Goal: Task Accomplishment & Management: Manage account settings

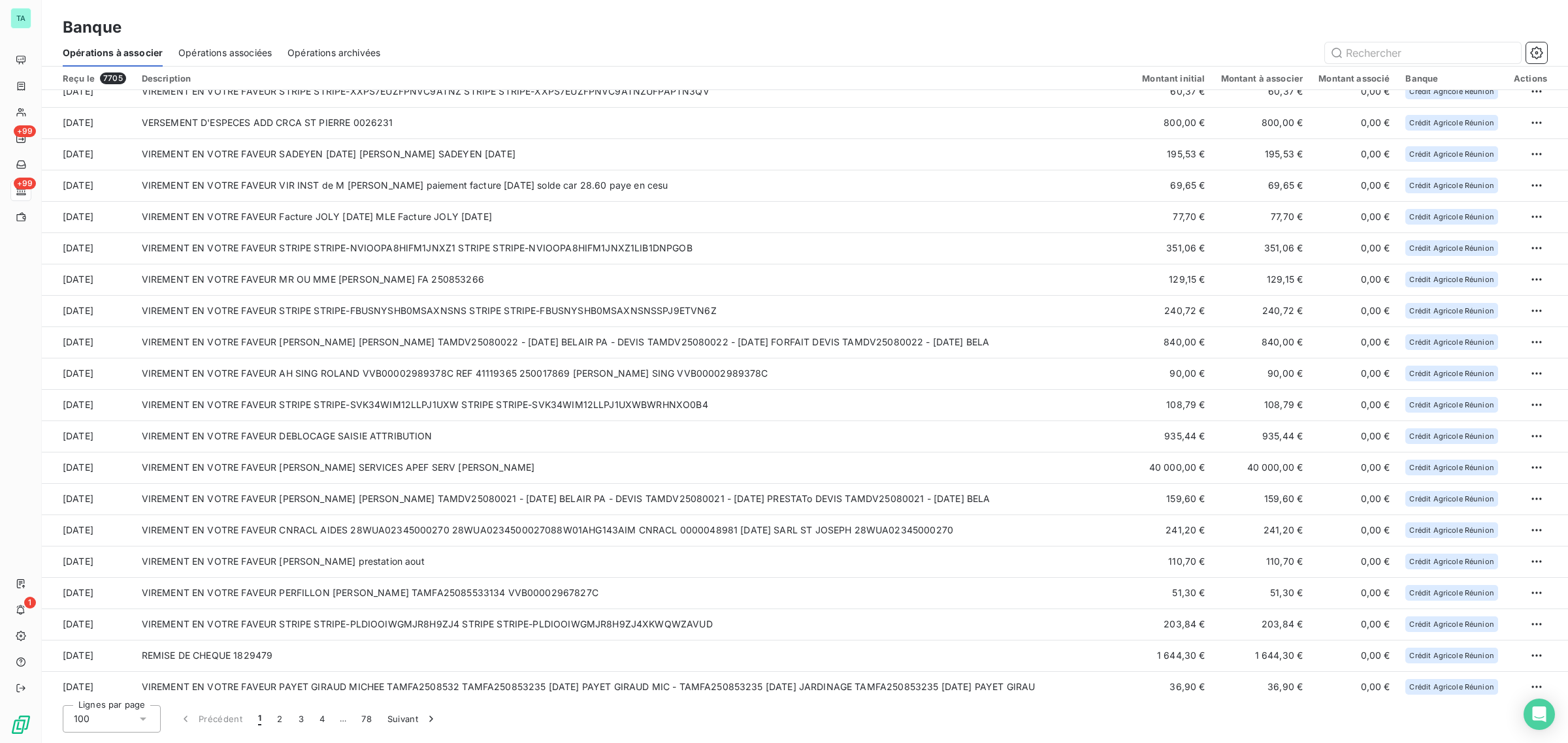
scroll to position [1872, 0]
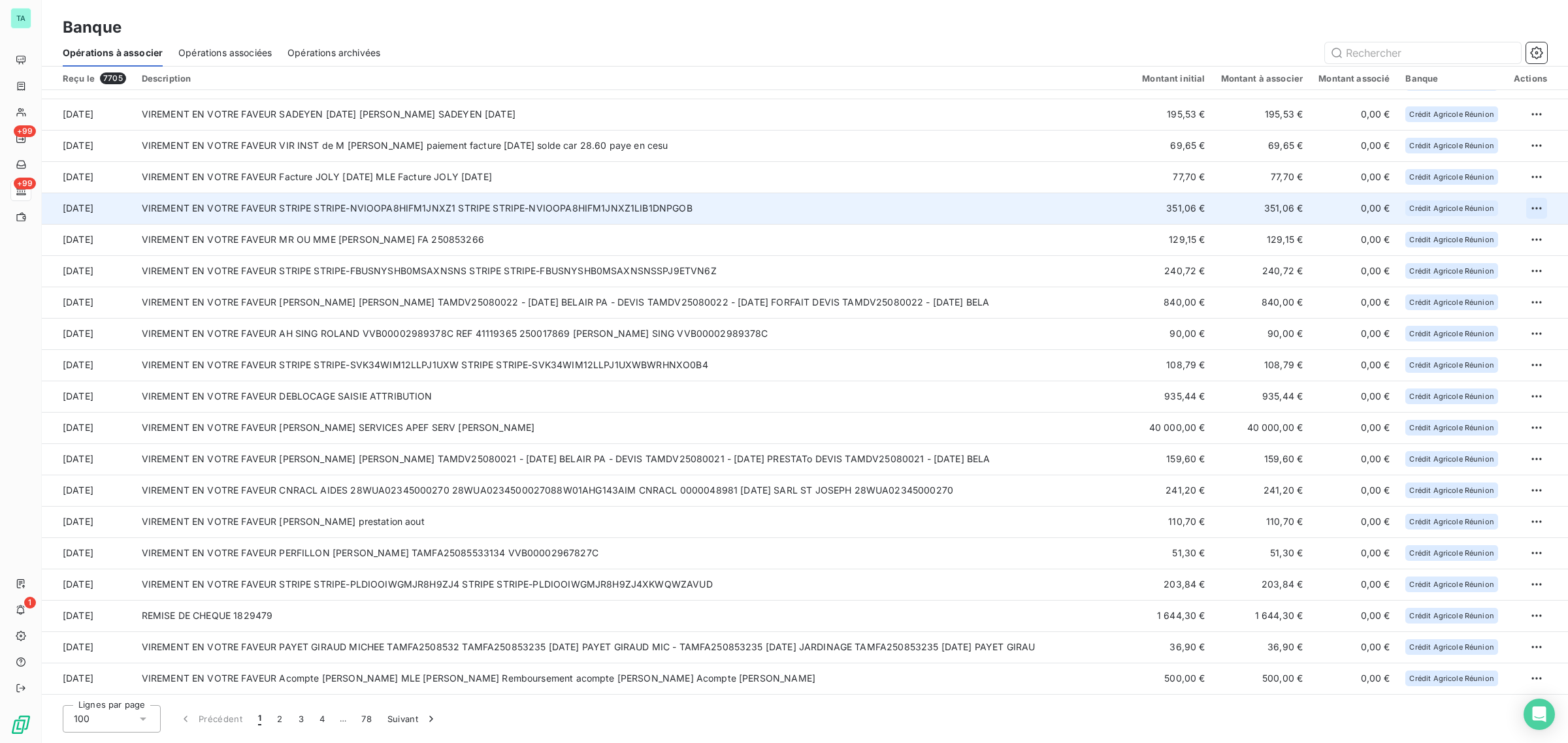
click at [1529, 207] on html "TA +99 +99 1 Banque Opérations à associer Opérations associées Opérations archi…" at bounding box center [784, 371] width 1568 height 743
click at [1487, 233] on div "Archiver l’opération" at bounding box center [1486, 236] width 100 height 21
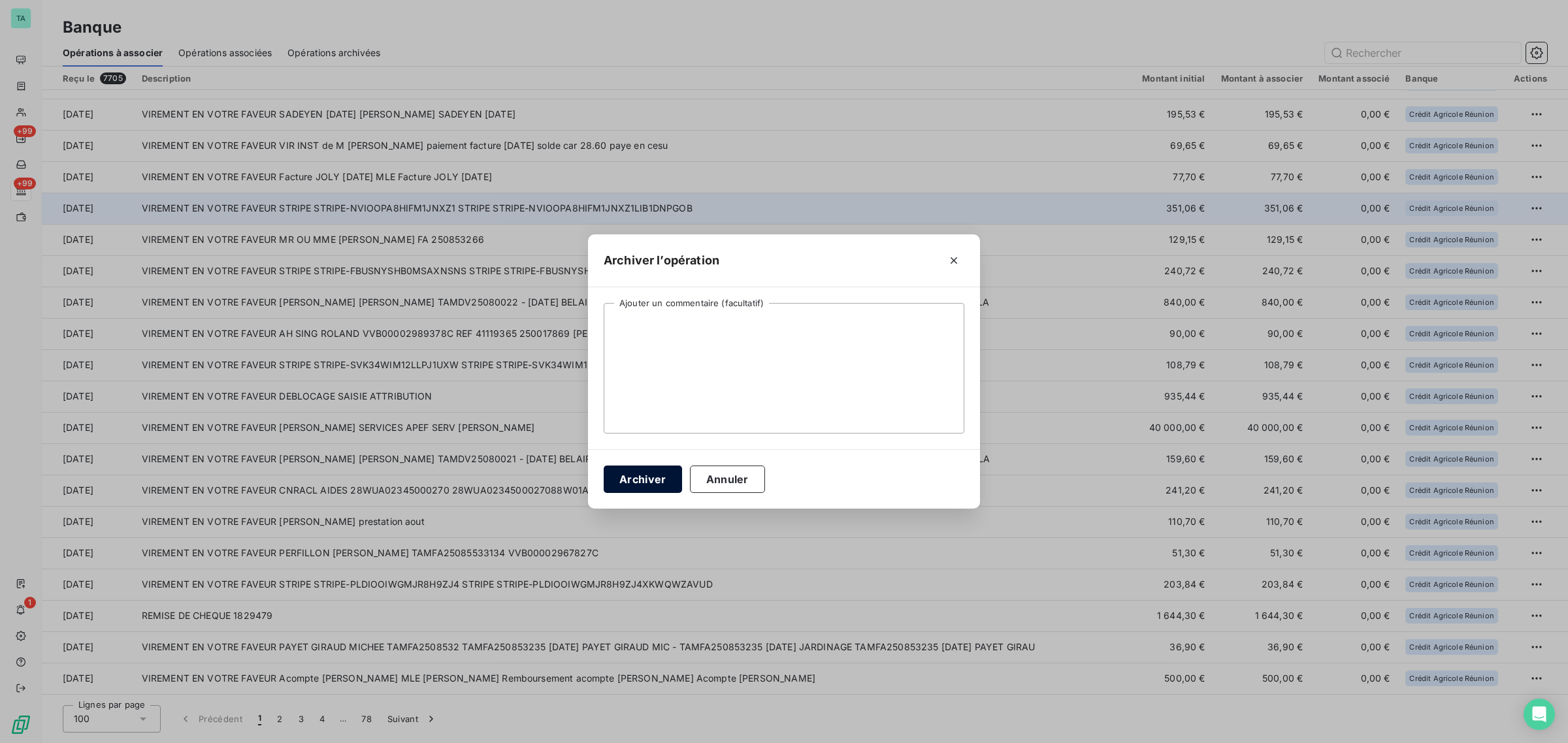
click at [650, 483] on button "Archiver" at bounding box center [642, 479] width 78 height 27
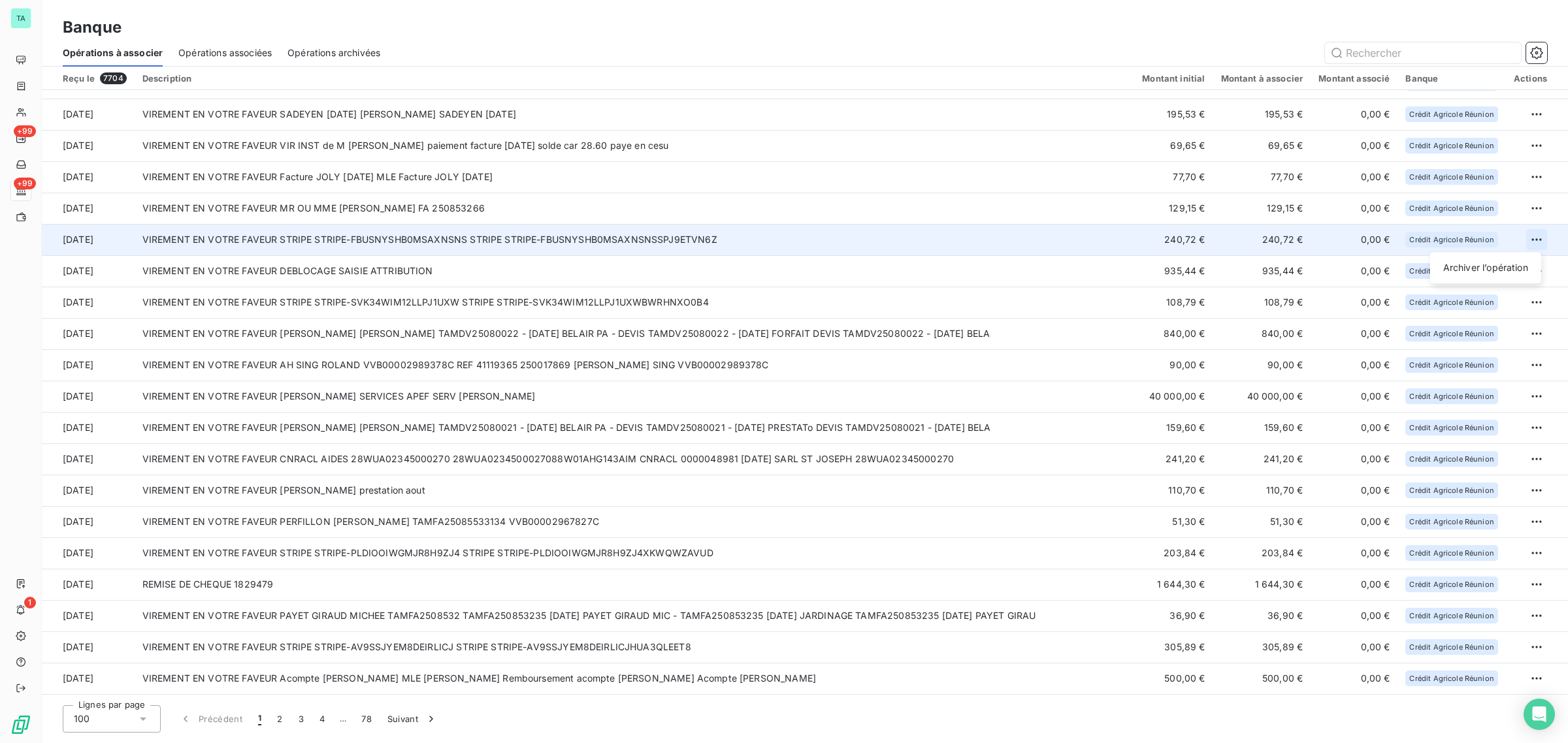
click at [1527, 240] on html "TA +99 +99 1 Banque Opérations à associer Opérations associées Opérations archi…" at bounding box center [784, 371] width 1568 height 743
click at [1494, 266] on div "Archiver l’opération" at bounding box center [1486, 267] width 100 height 21
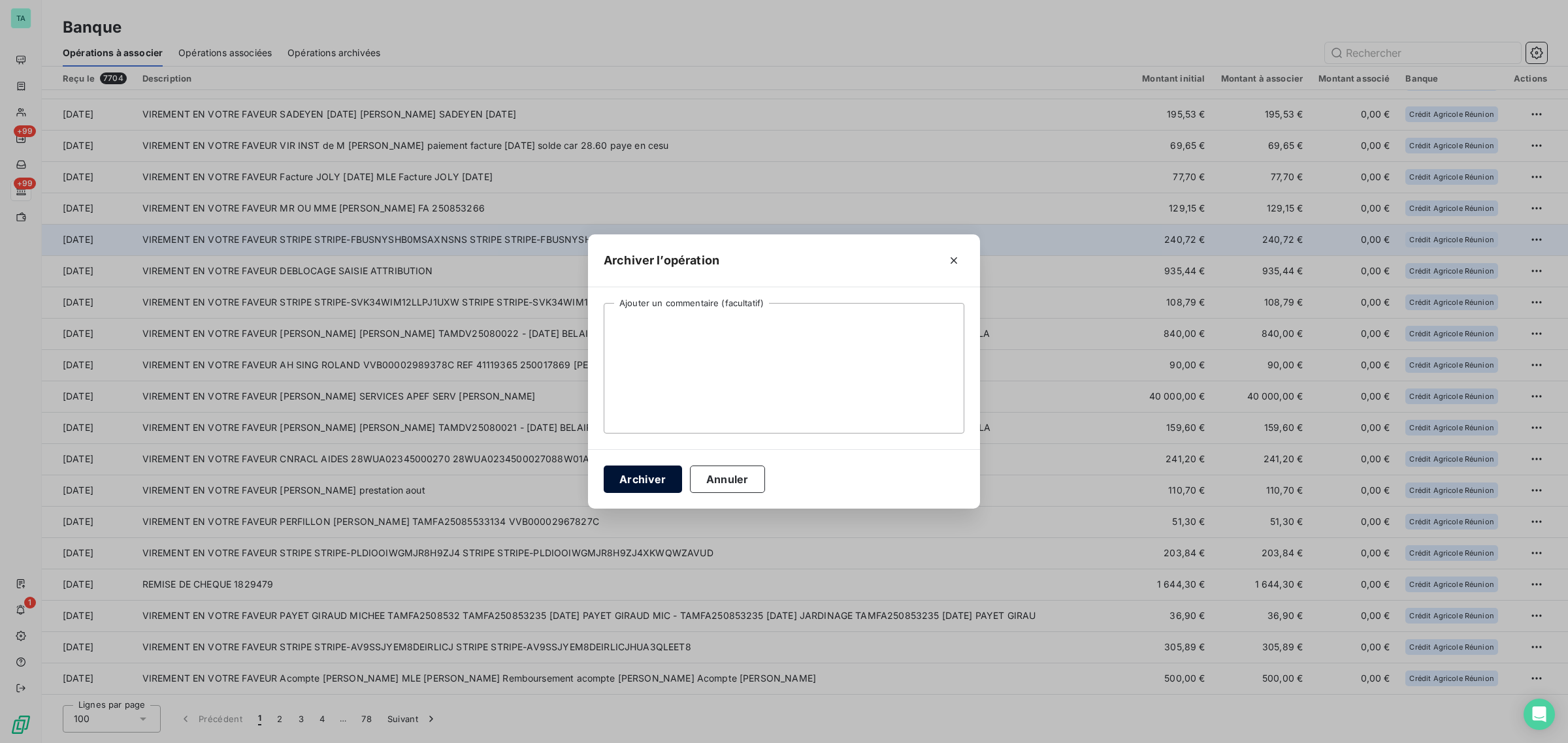
click at [638, 480] on button "Archiver" at bounding box center [642, 479] width 78 height 27
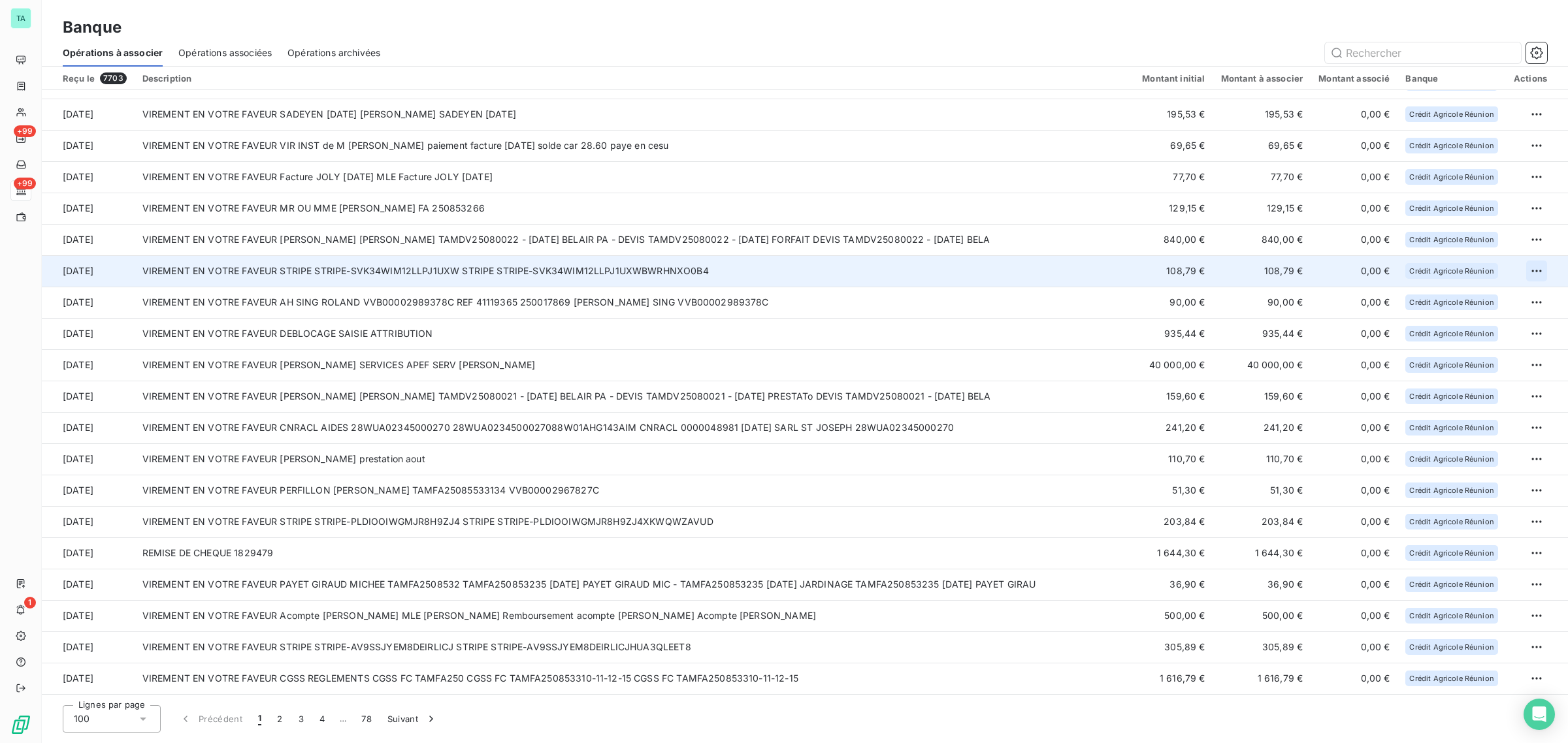
click at [1528, 268] on html "TA +99 +99 1 Banque Opérations à associer Opérations associées Opérations archi…" at bounding box center [784, 371] width 1568 height 743
click at [1487, 295] on div "Archiver l’opération" at bounding box center [1486, 299] width 100 height 21
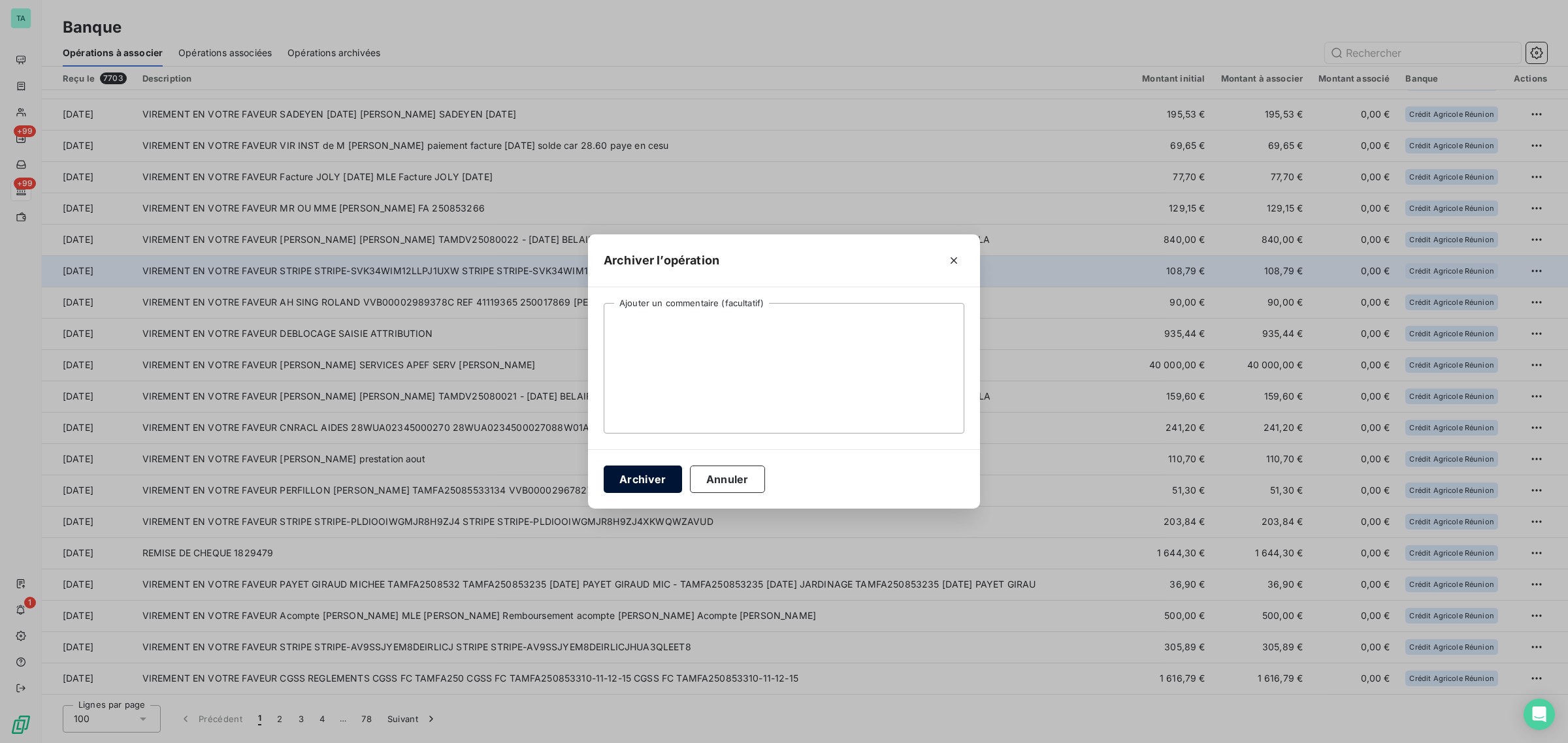
click at [658, 481] on button "Archiver" at bounding box center [642, 479] width 78 height 27
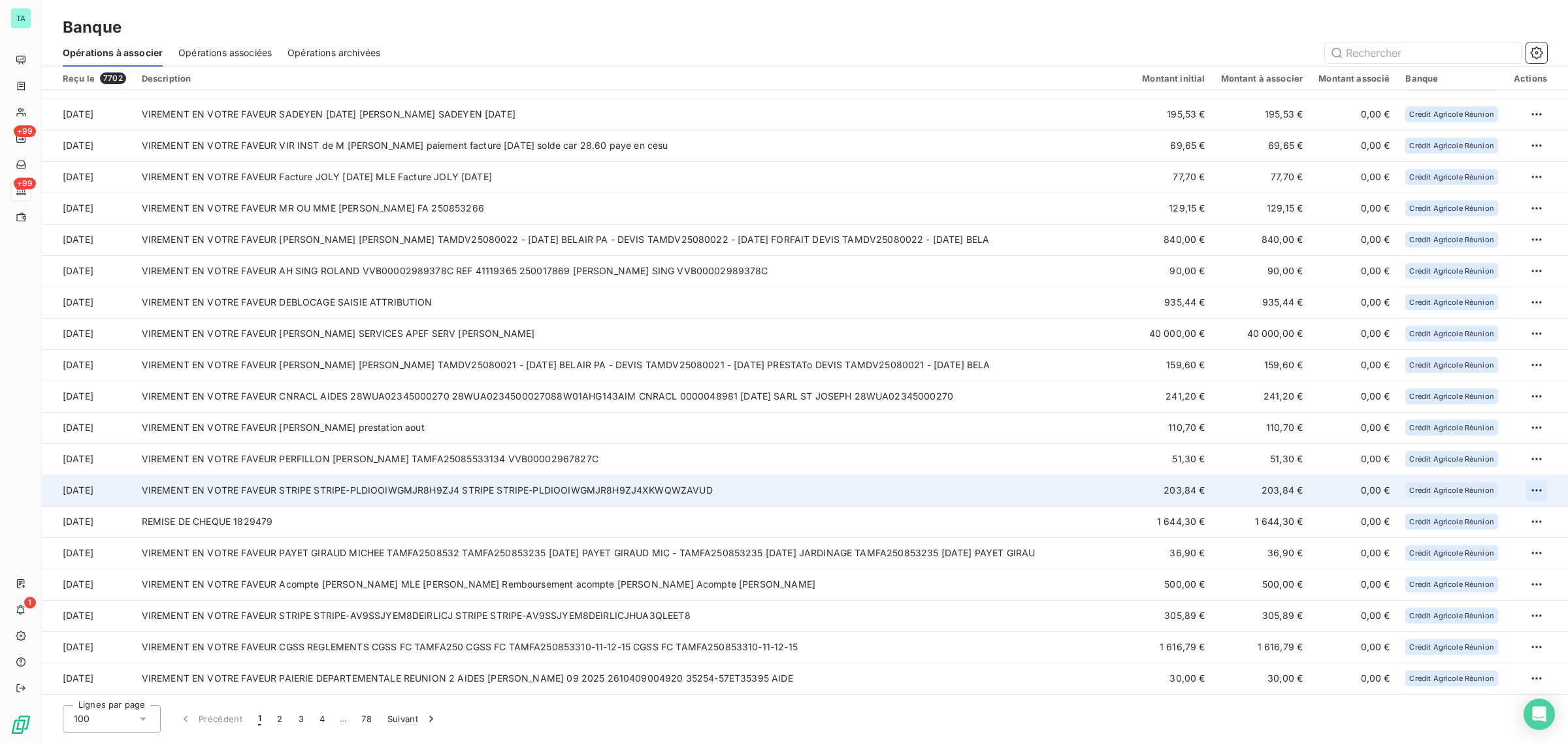
click at [1532, 493] on html "TA +99 +99 1 Banque Opérations à associer Opérations associées Opérations archi…" at bounding box center [784, 371] width 1568 height 743
click at [1487, 523] on div "Archiver l’opération" at bounding box center [1486, 518] width 100 height 21
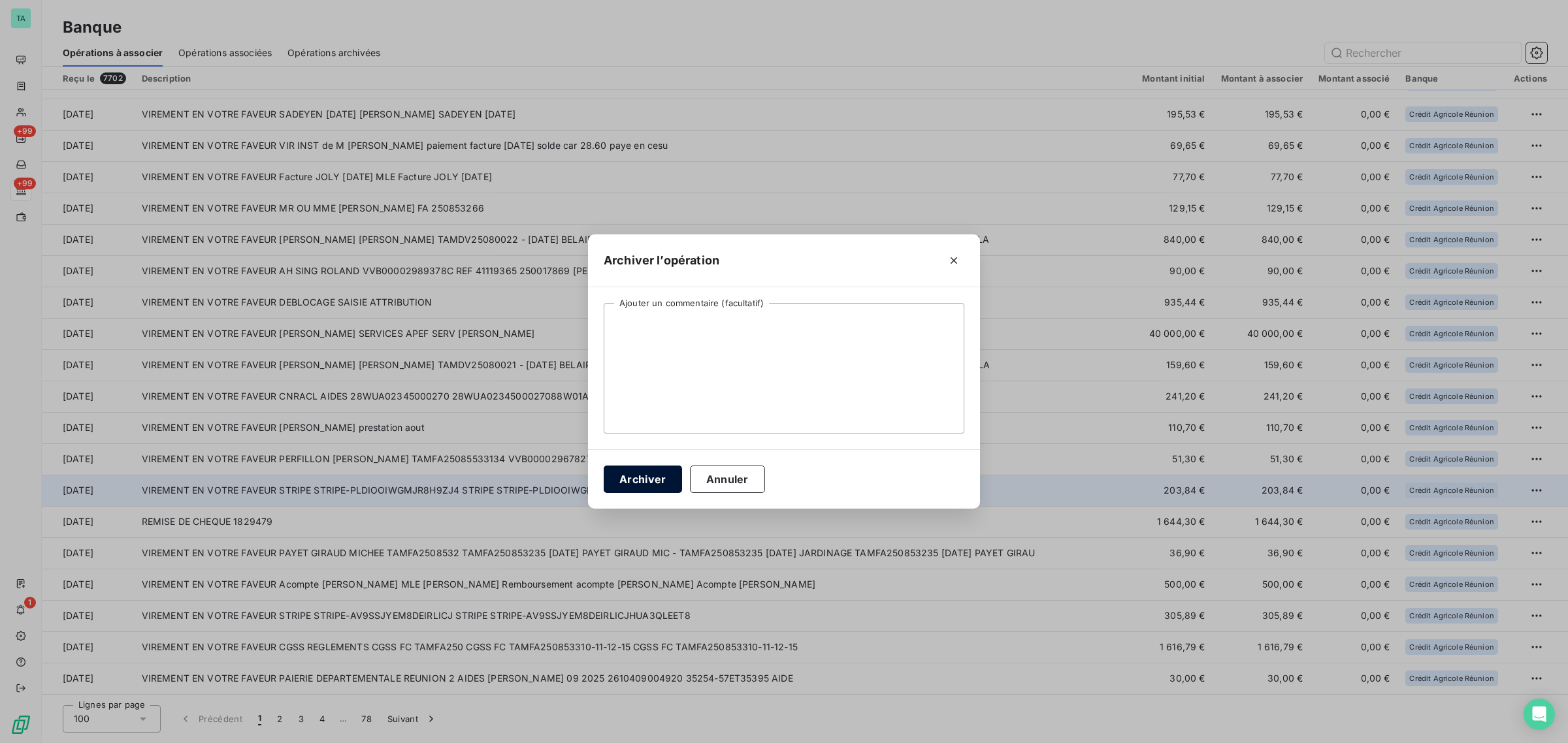
click at [616, 481] on button "Archiver" at bounding box center [642, 479] width 78 height 27
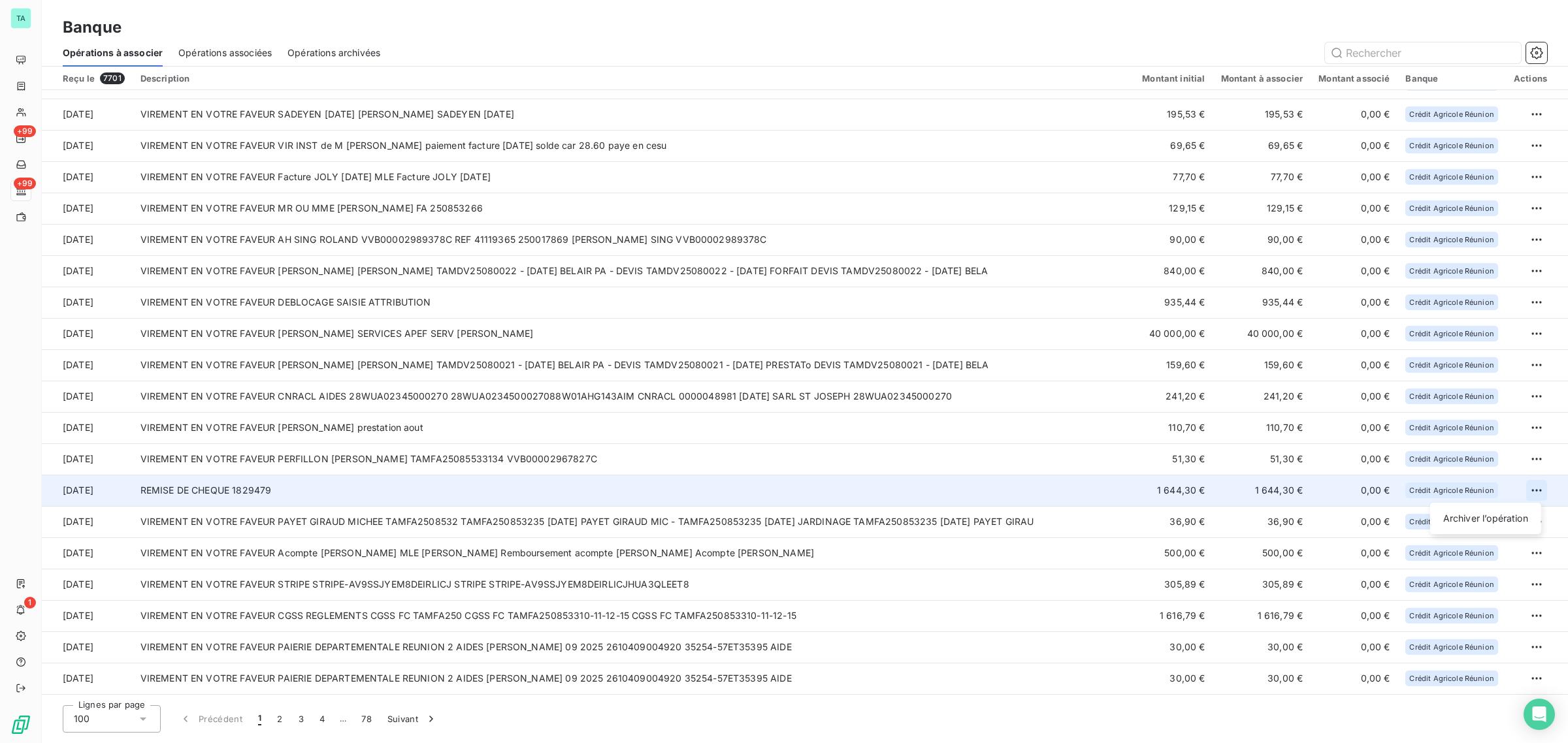
click at [1530, 486] on html "TA +99 +99 1 Banque Opérations à associer Opérations associées Opérations archi…" at bounding box center [784, 371] width 1568 height 743
click at [1461, 519] on div "Archiver l’opération" at bounding box center [1486, 518] width 100 height 21
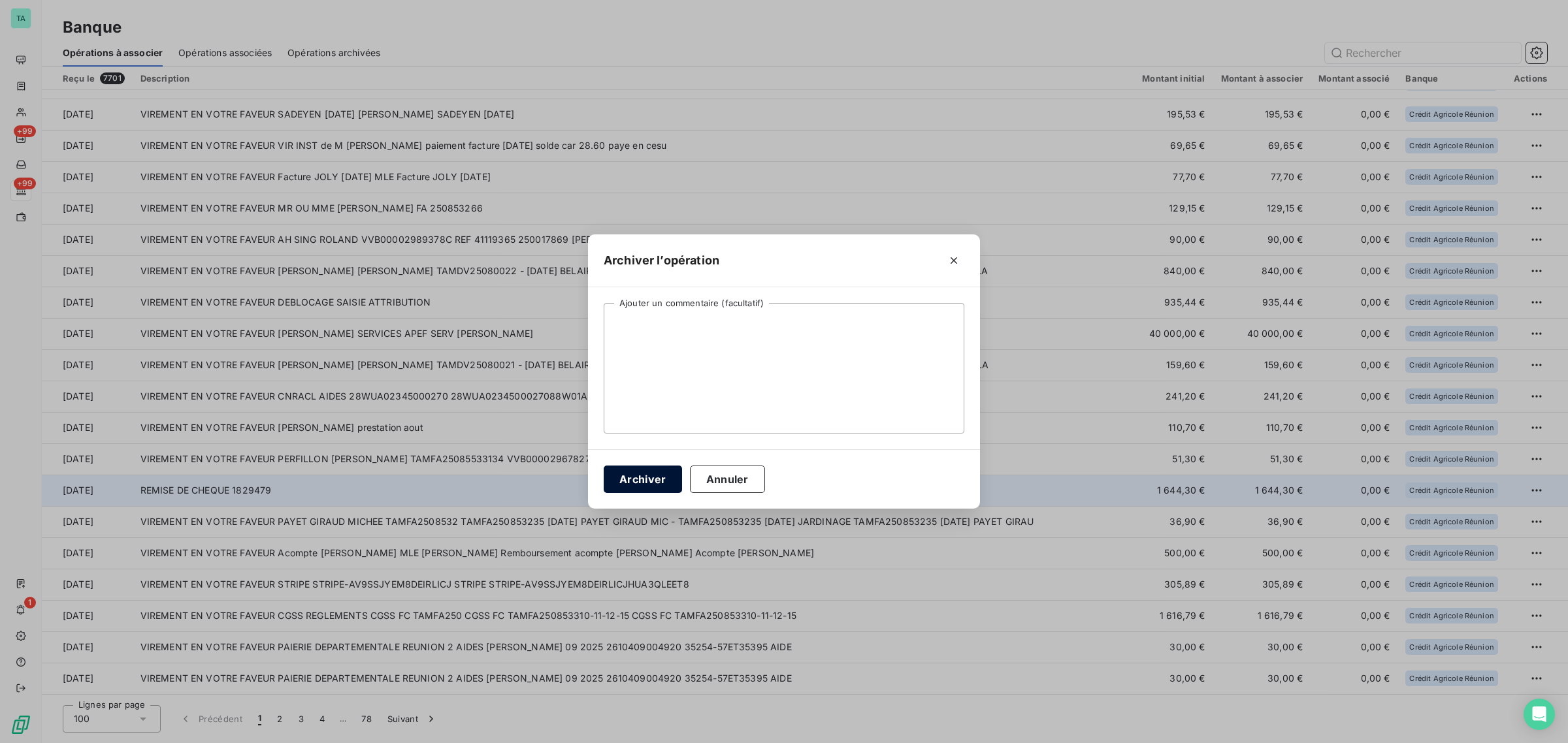
click at [629, 479] on button "Archiver" at bounding box center [642, 479] width 78 height 27
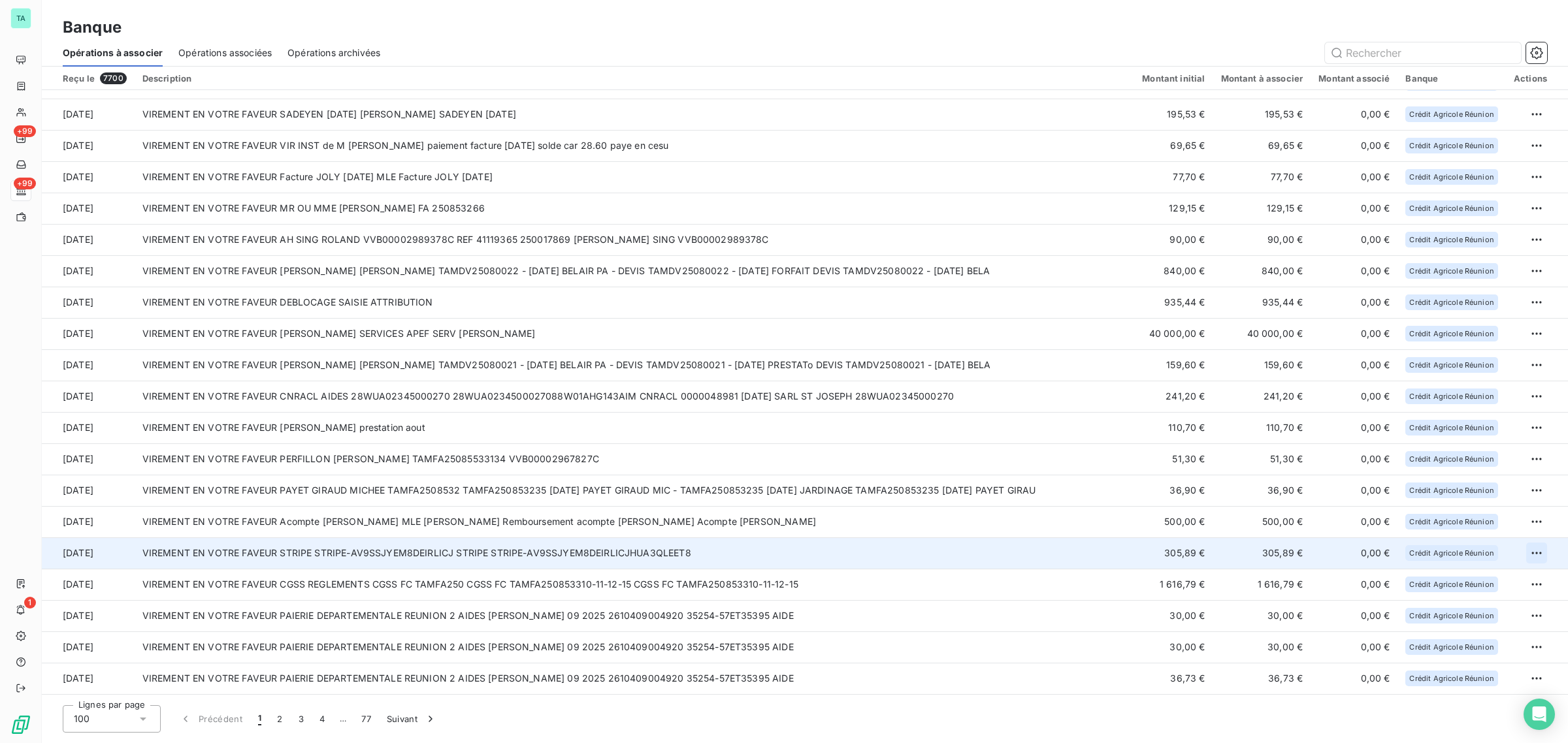
click at [1535, 549] on html "TA +99 +99 1 Banque Opérations à associer Opérations associées Opérations archi…" at bounding box center [784, 371] width 1568 height 743
click at [1511, 583] on div "Archiver l’opération" at bounding box center [1486, 580] width 100 height 21
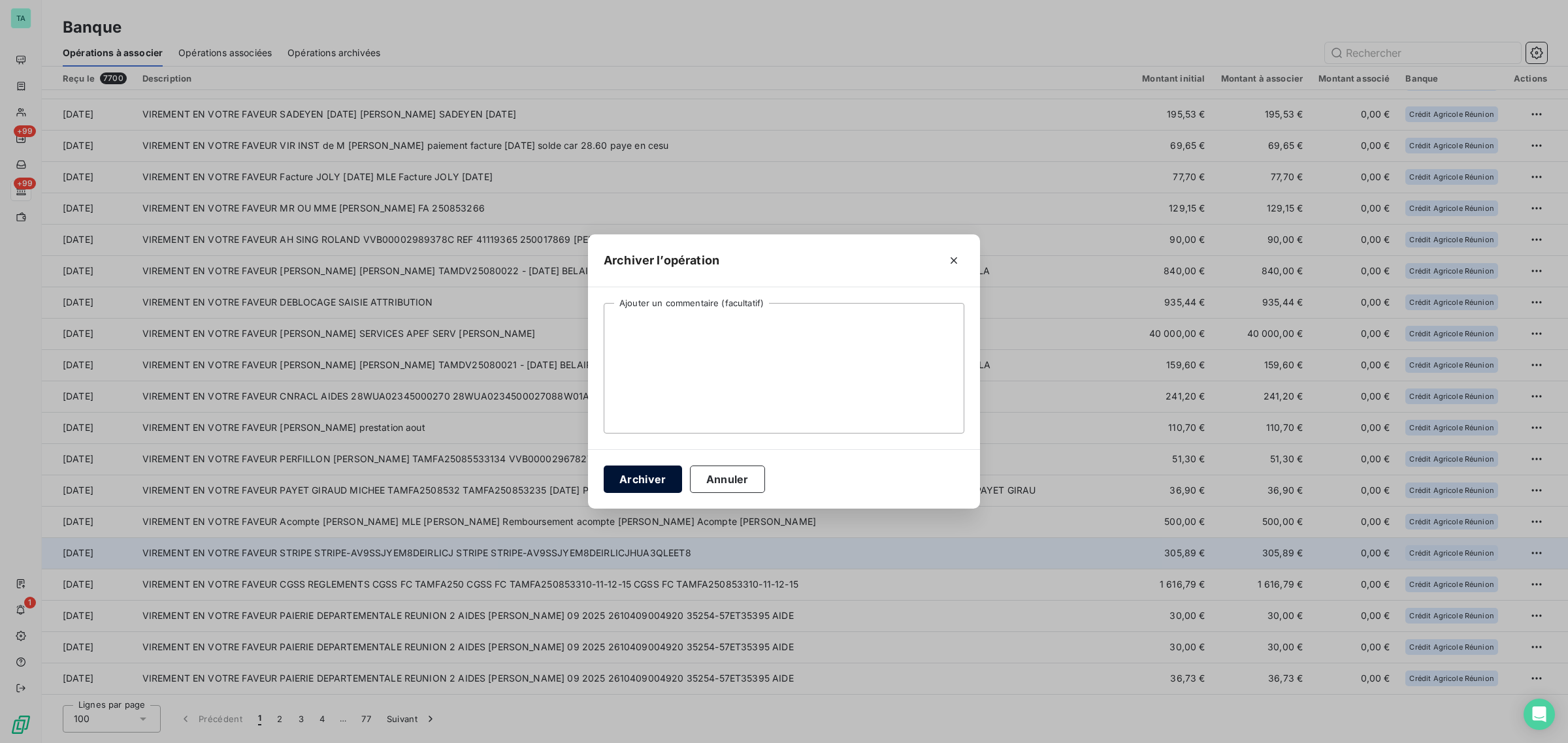
click at [622, 485] on button "Archiver" at bounding box center [642, 479] width 78 height 27
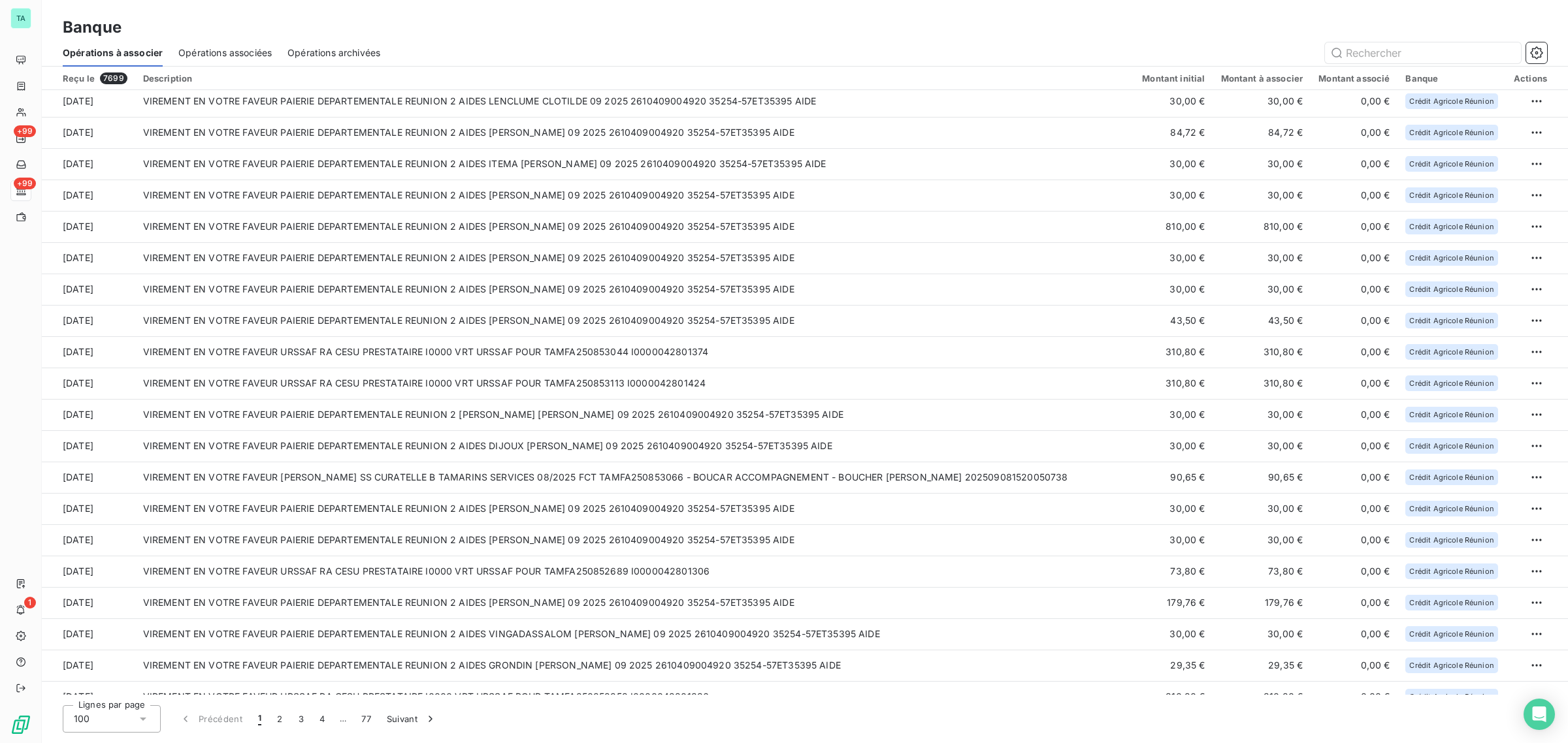
scroll to position [2529, 0]
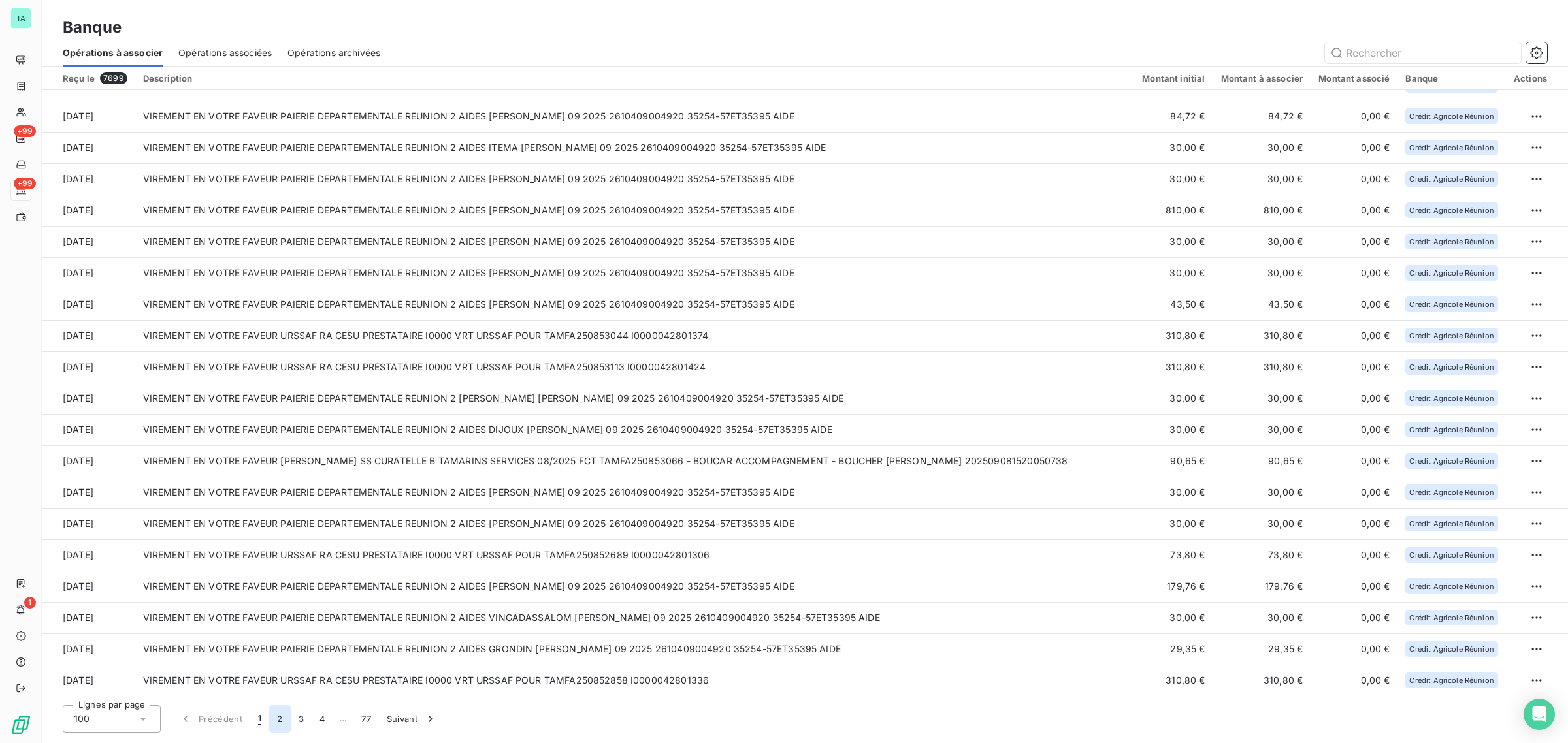
click at [281, 716] on button "2" at bounding box center [279, 718] width 21 height 27
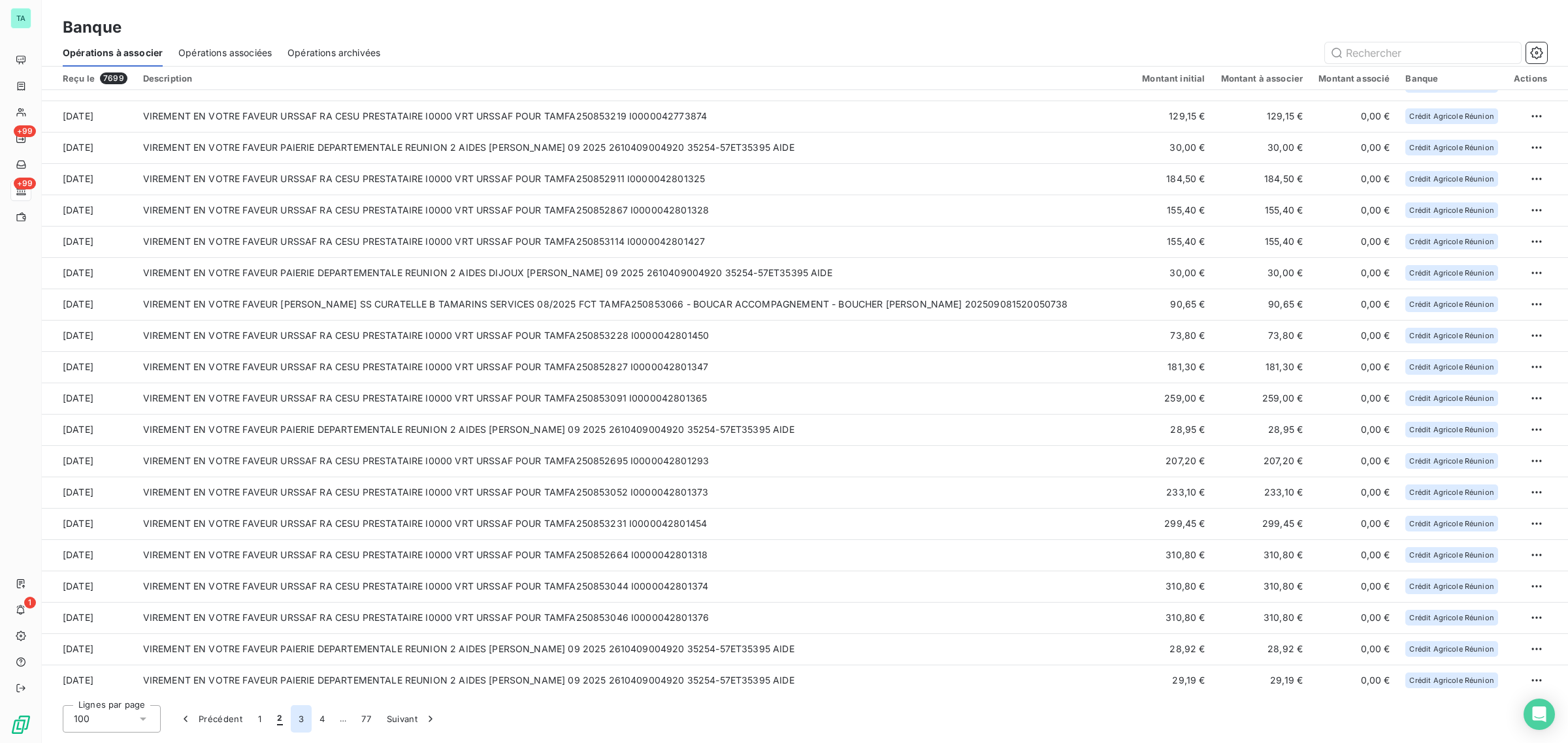
click at [300, 723] on button "3" at bounding box center [300, 718] width 21 height 27
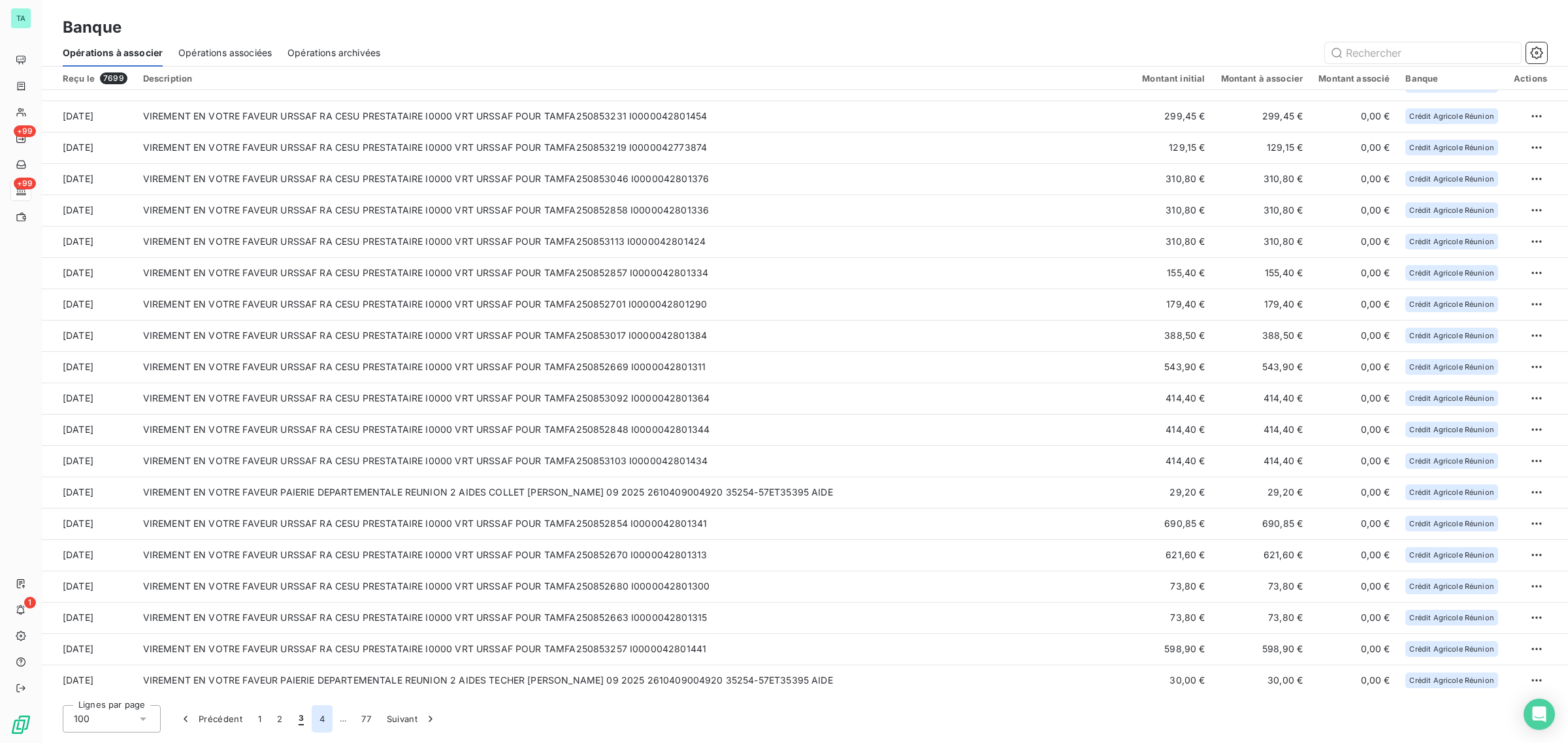
click at [320, 720] on button "4" at bounding box center [322, 718] width 21 height 27
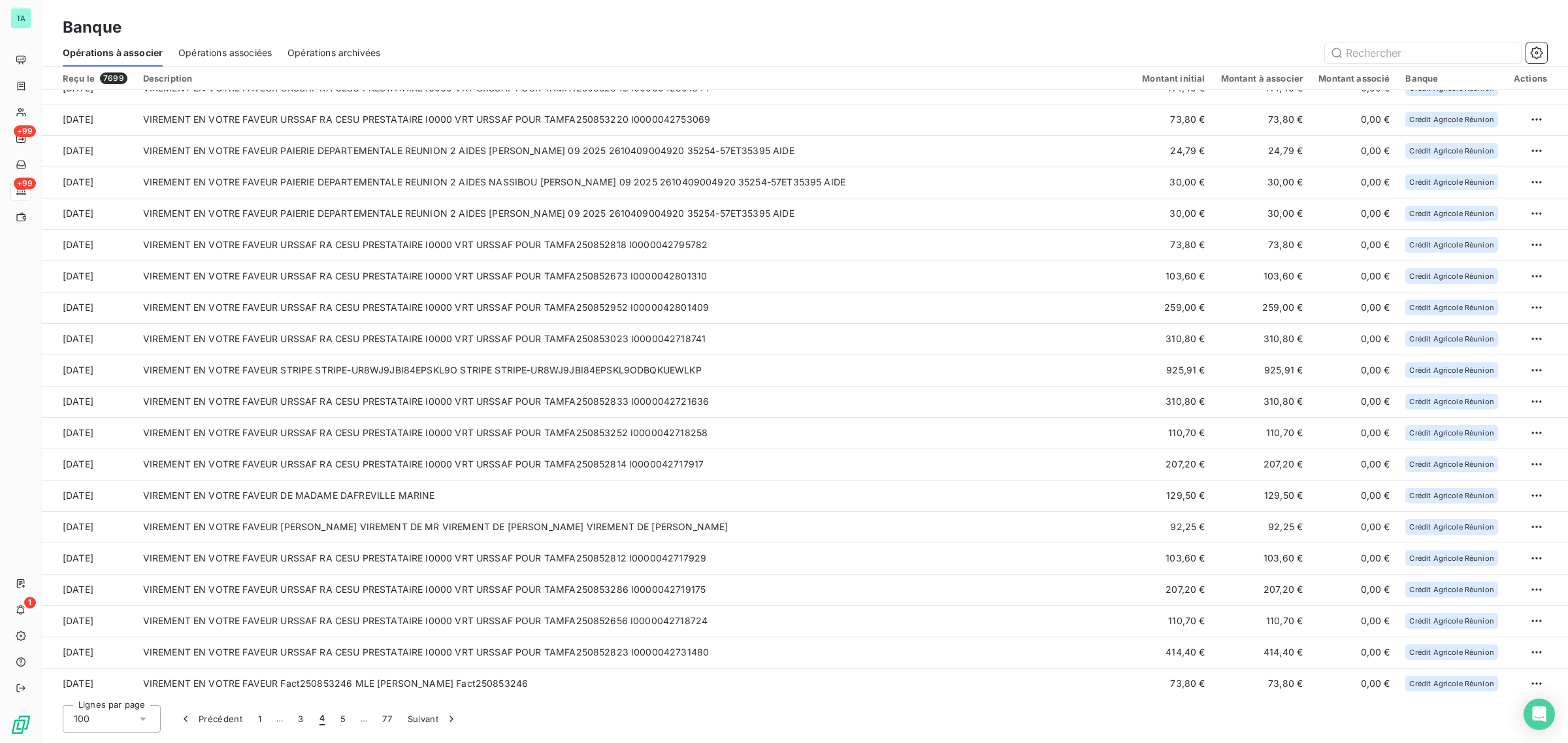
scroll to position [434, 0]
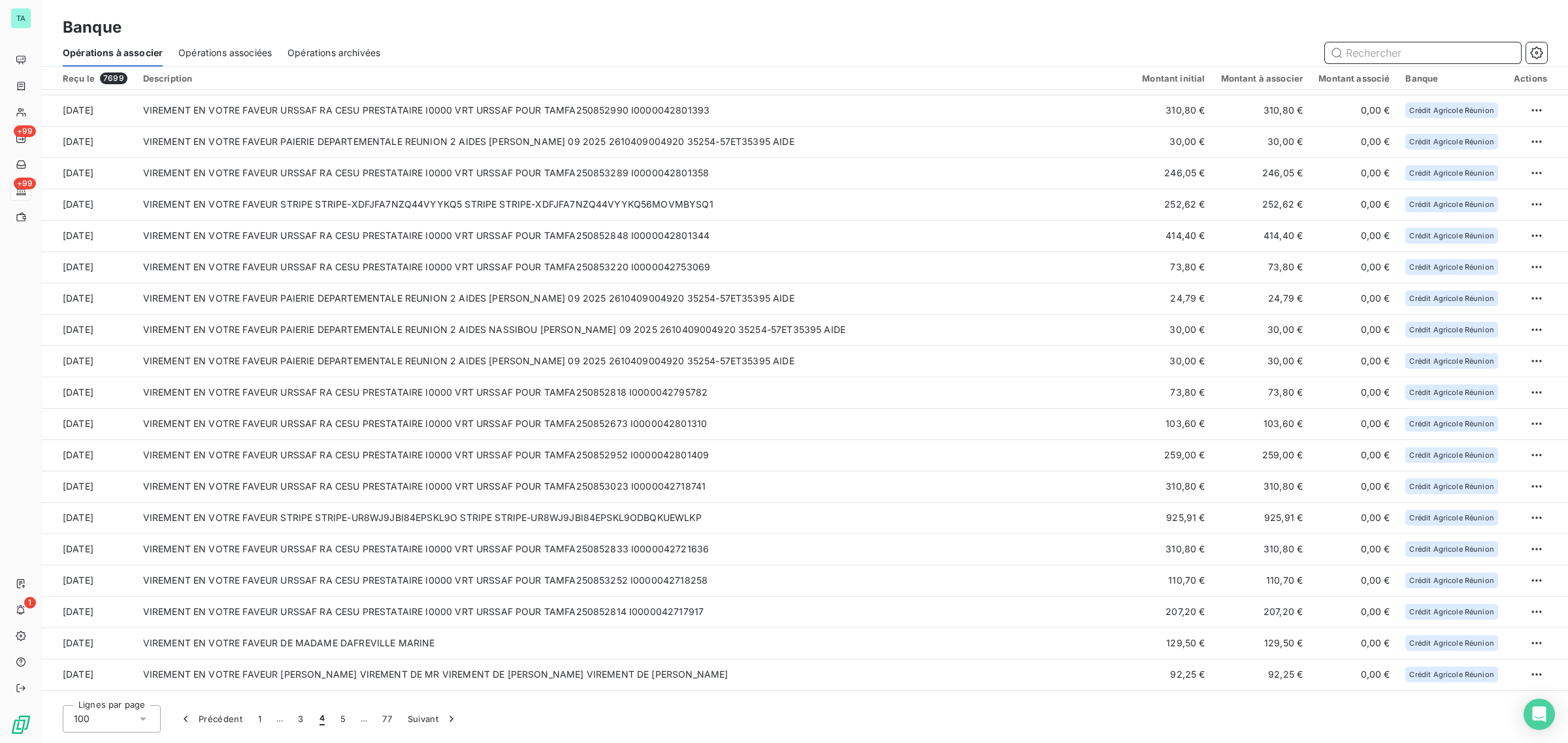
click at [1431, 53] on input "text" at bounding box center [1422, 53] width 196 height 21
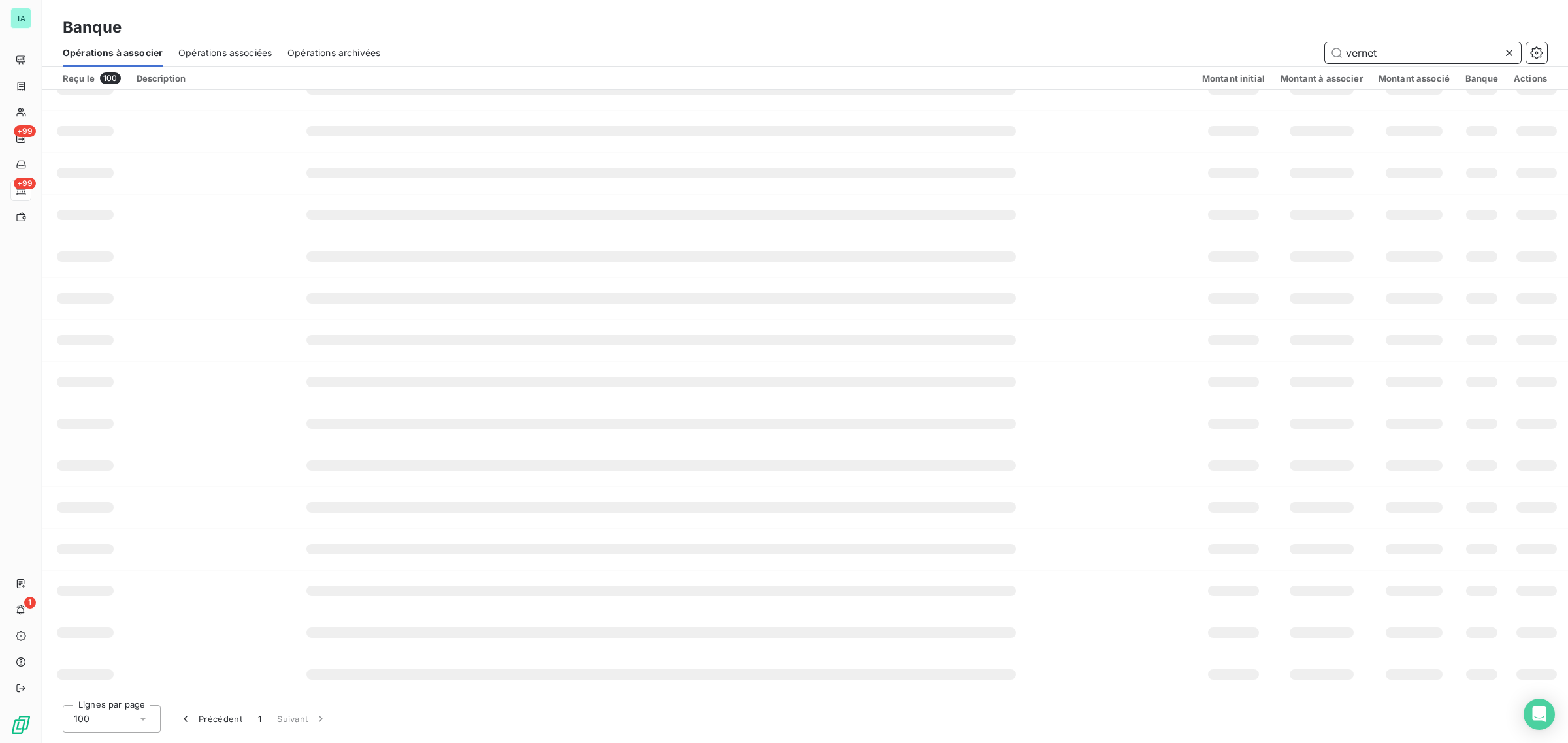
scroll to position [0, 0]
type input "v"
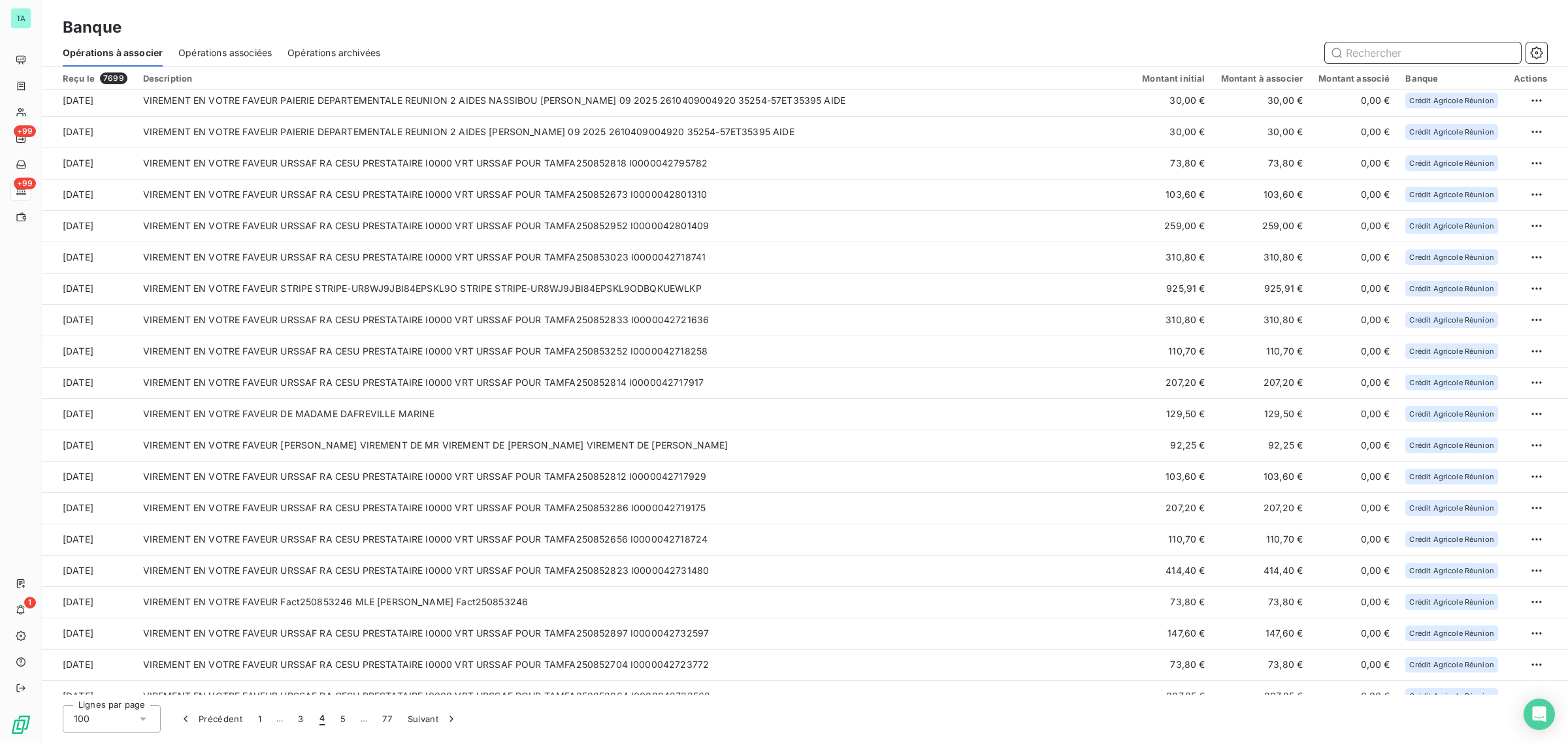
scroll to position [684, 0]
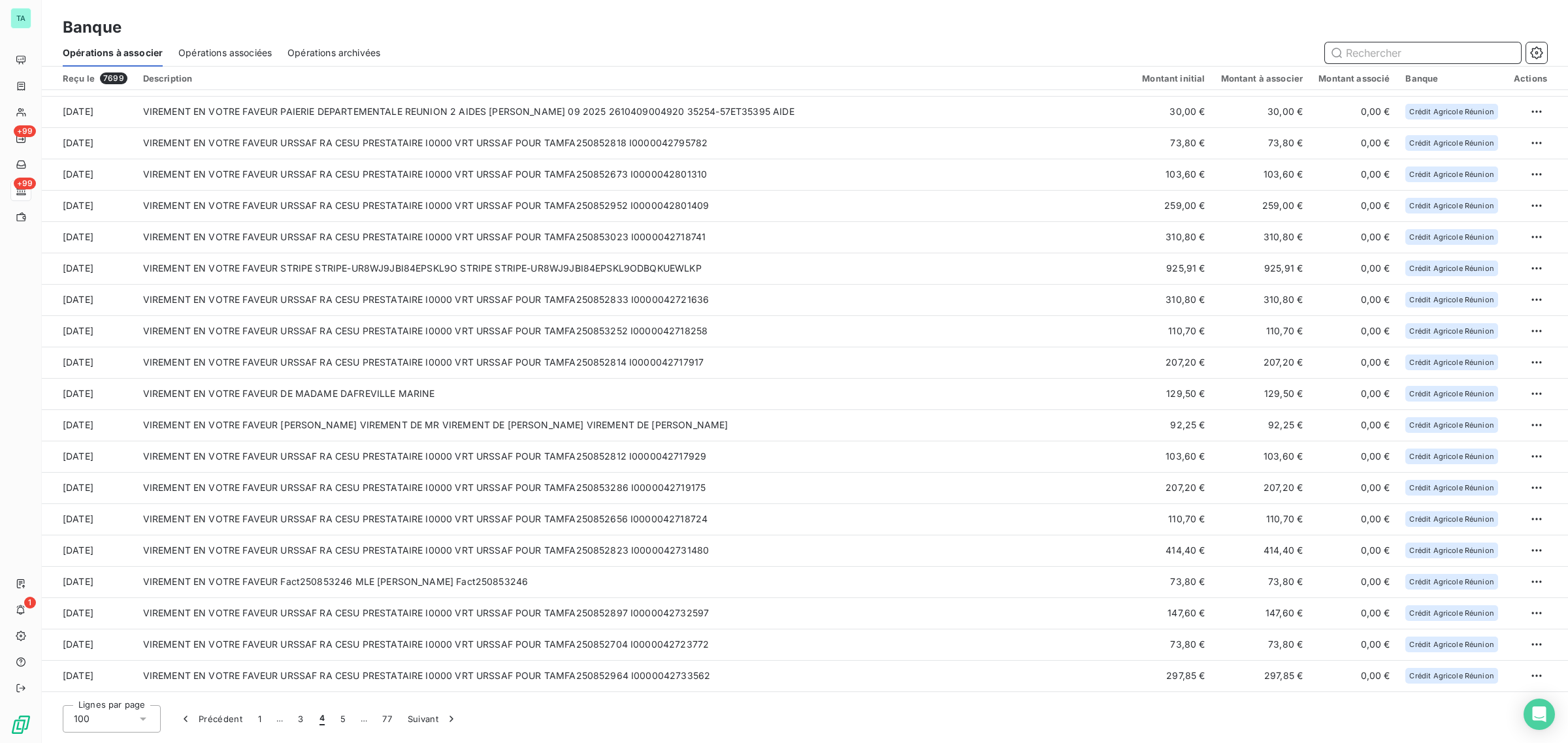
click at [1395, 51] on input "text" at bounding box center [1422, 53] width 196 height 21
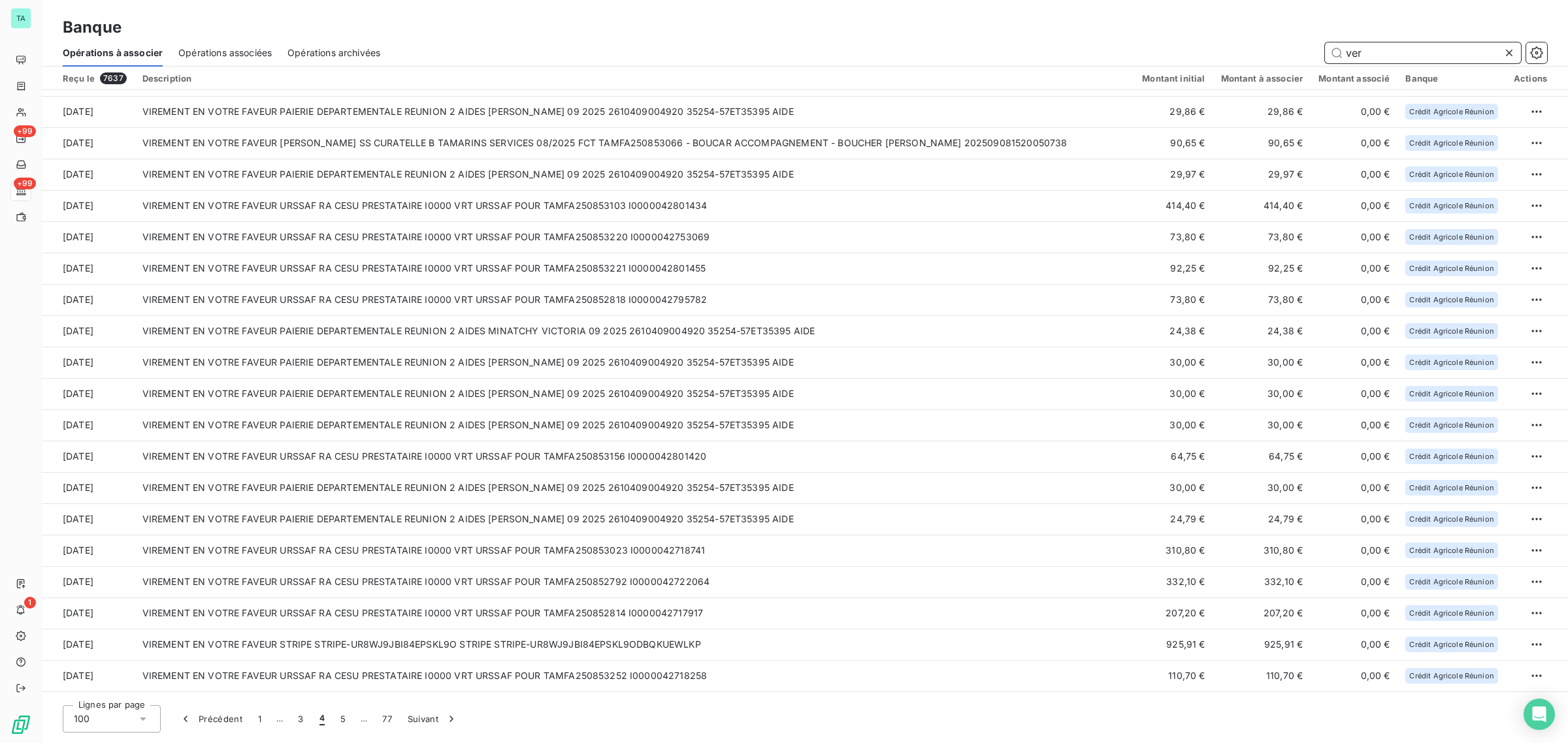
scroll to position [0, 0]
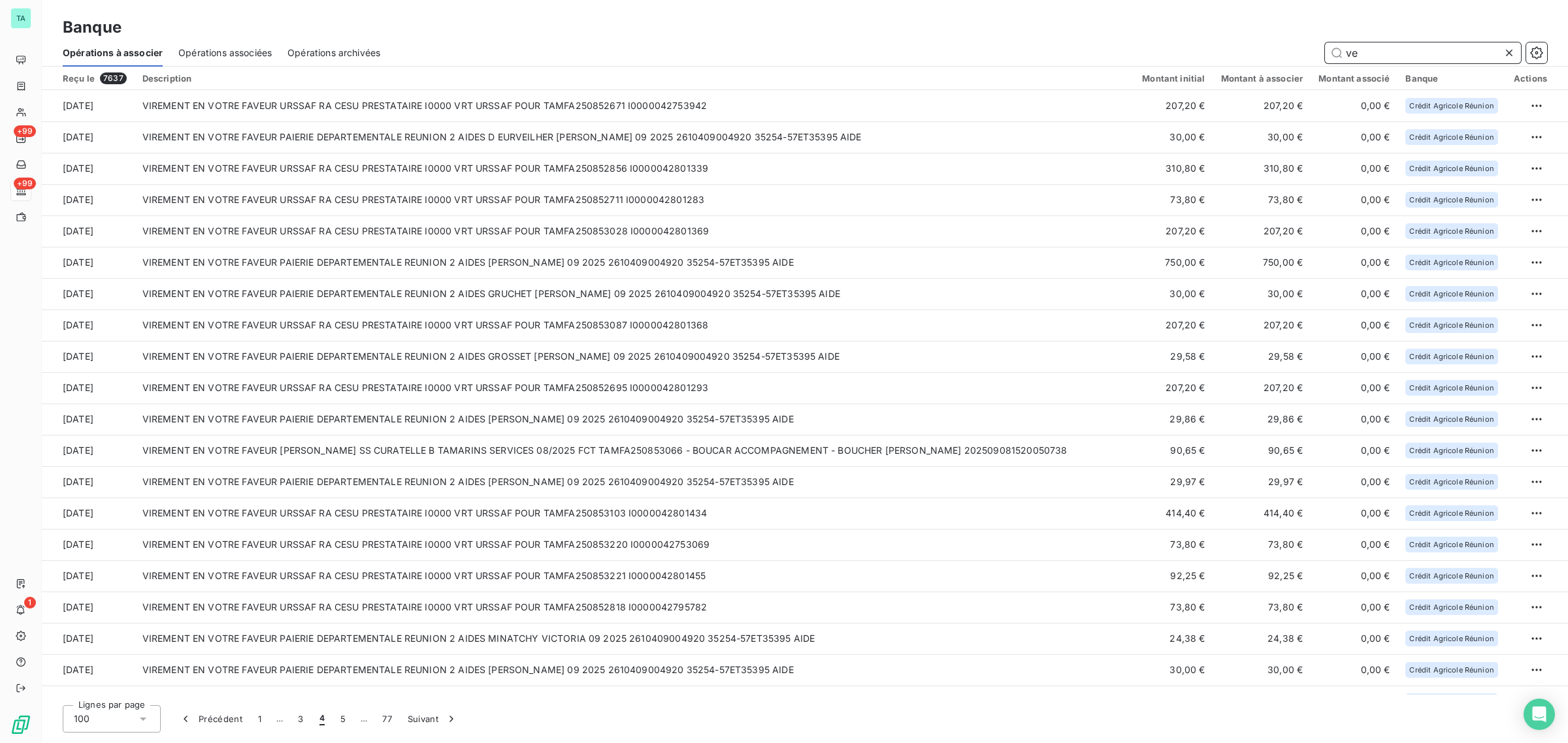
type input "v"
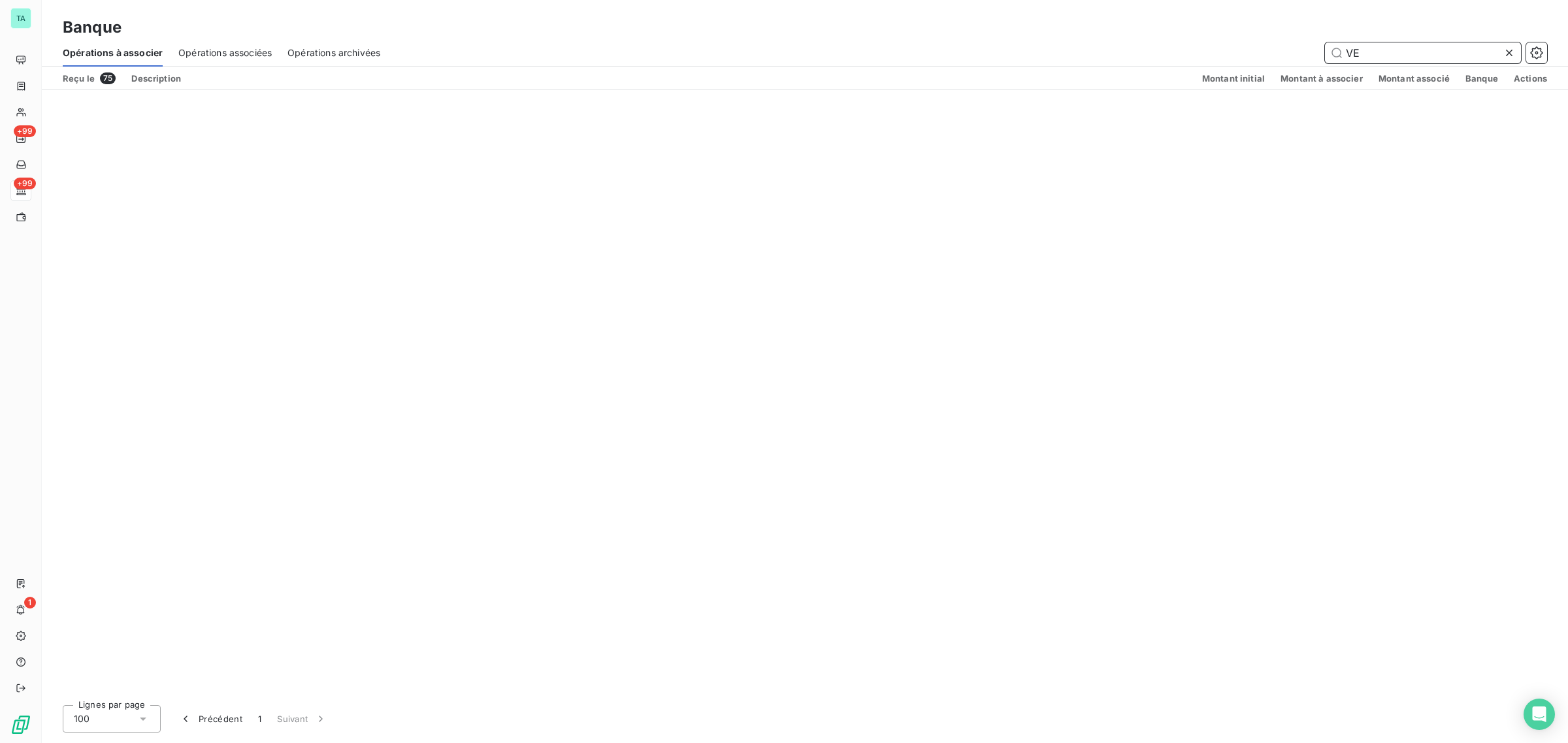
type input "V"
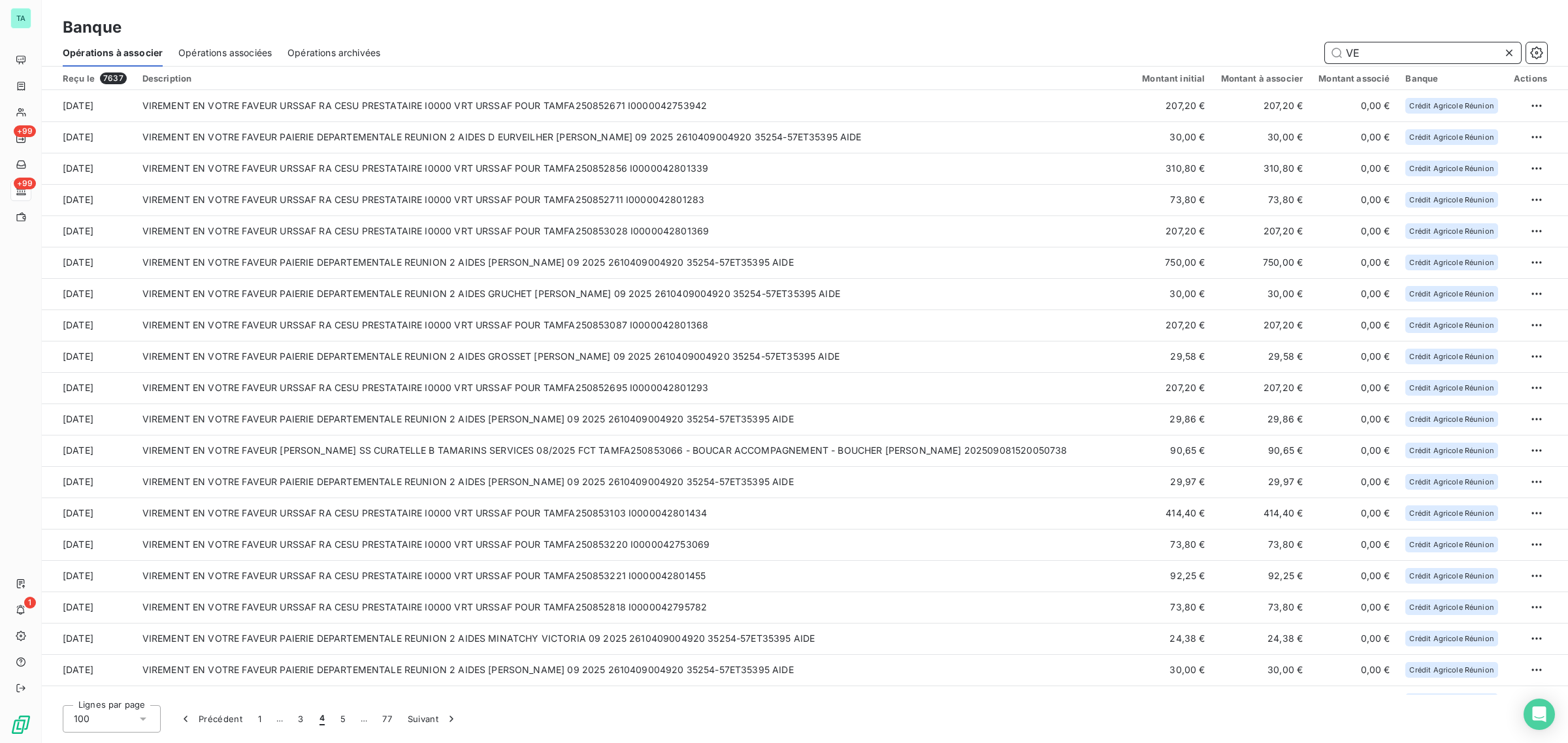
type input "V"
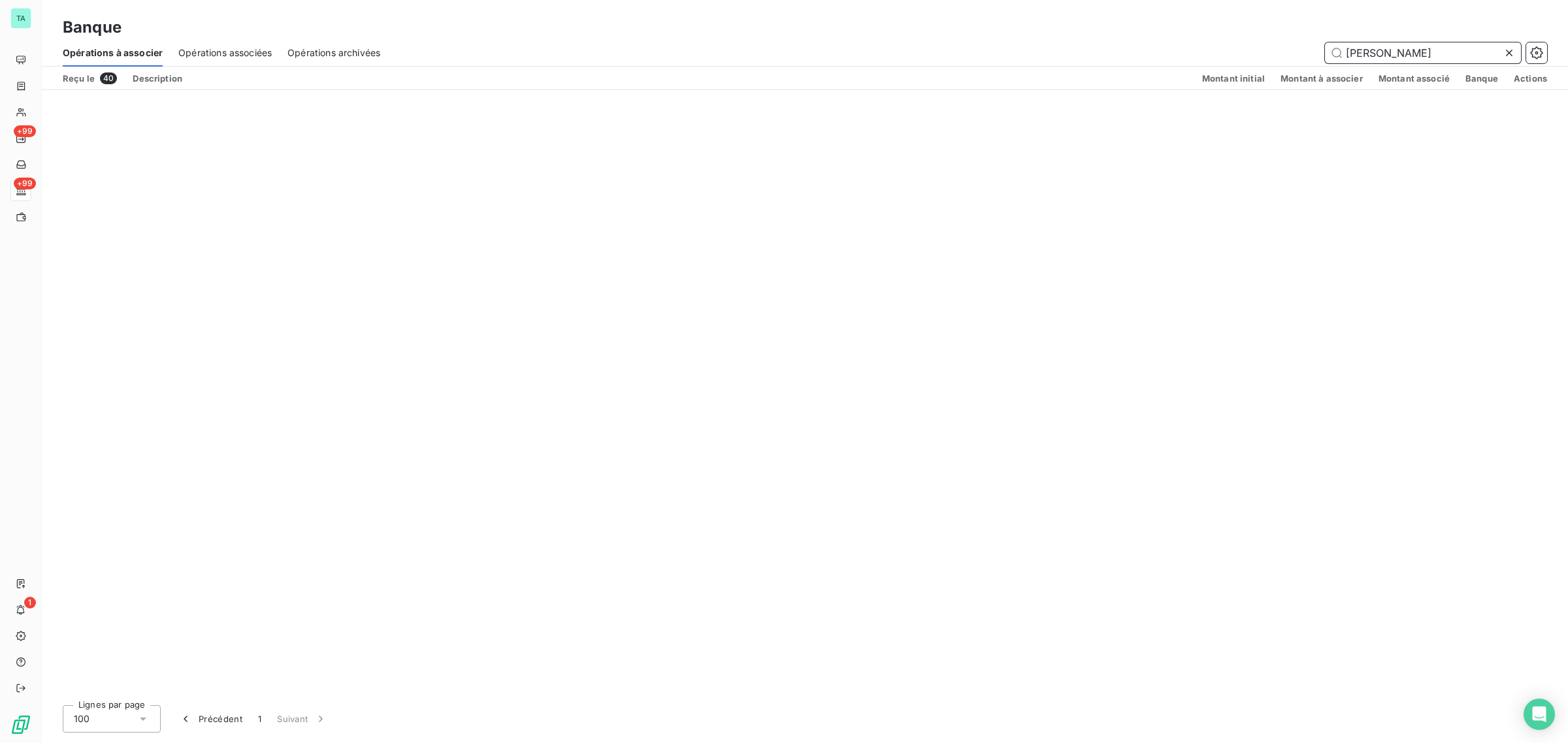
type input "J"
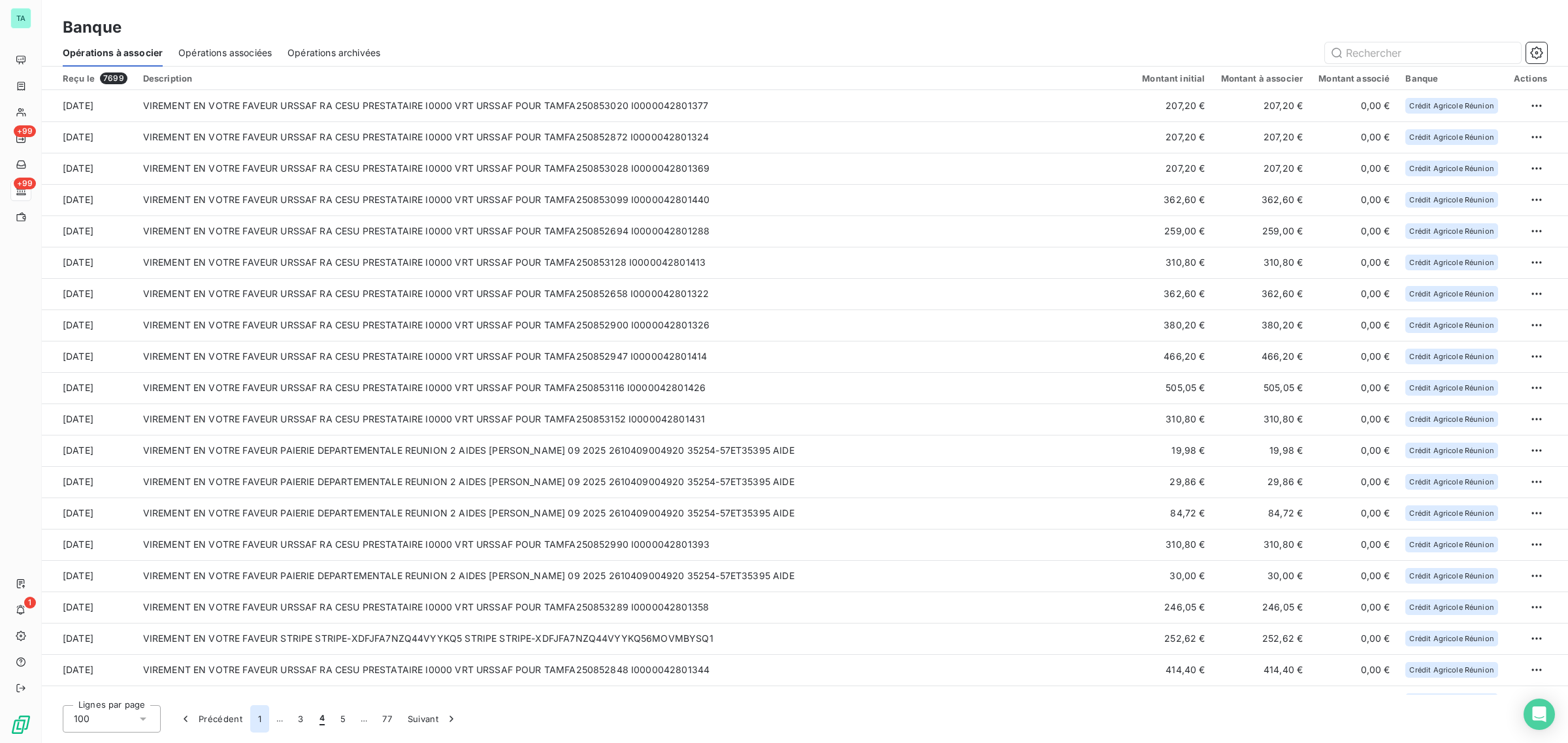
click at [255, 719] on button "1" at bounding box center [259, 718] width 19 height 27
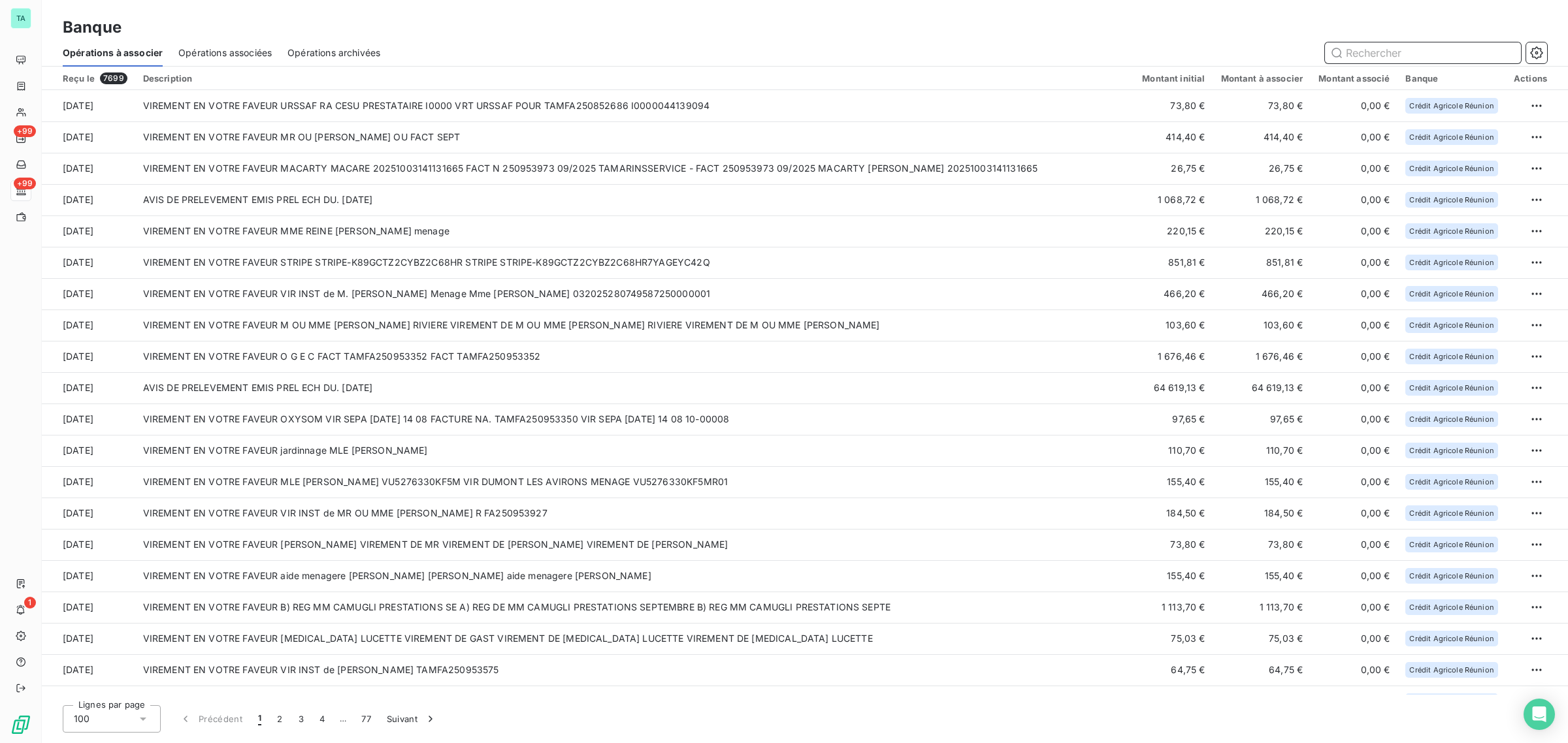
click at [1367, 58] on input "text" at bounding box center [1422, 53] width 196 height 21
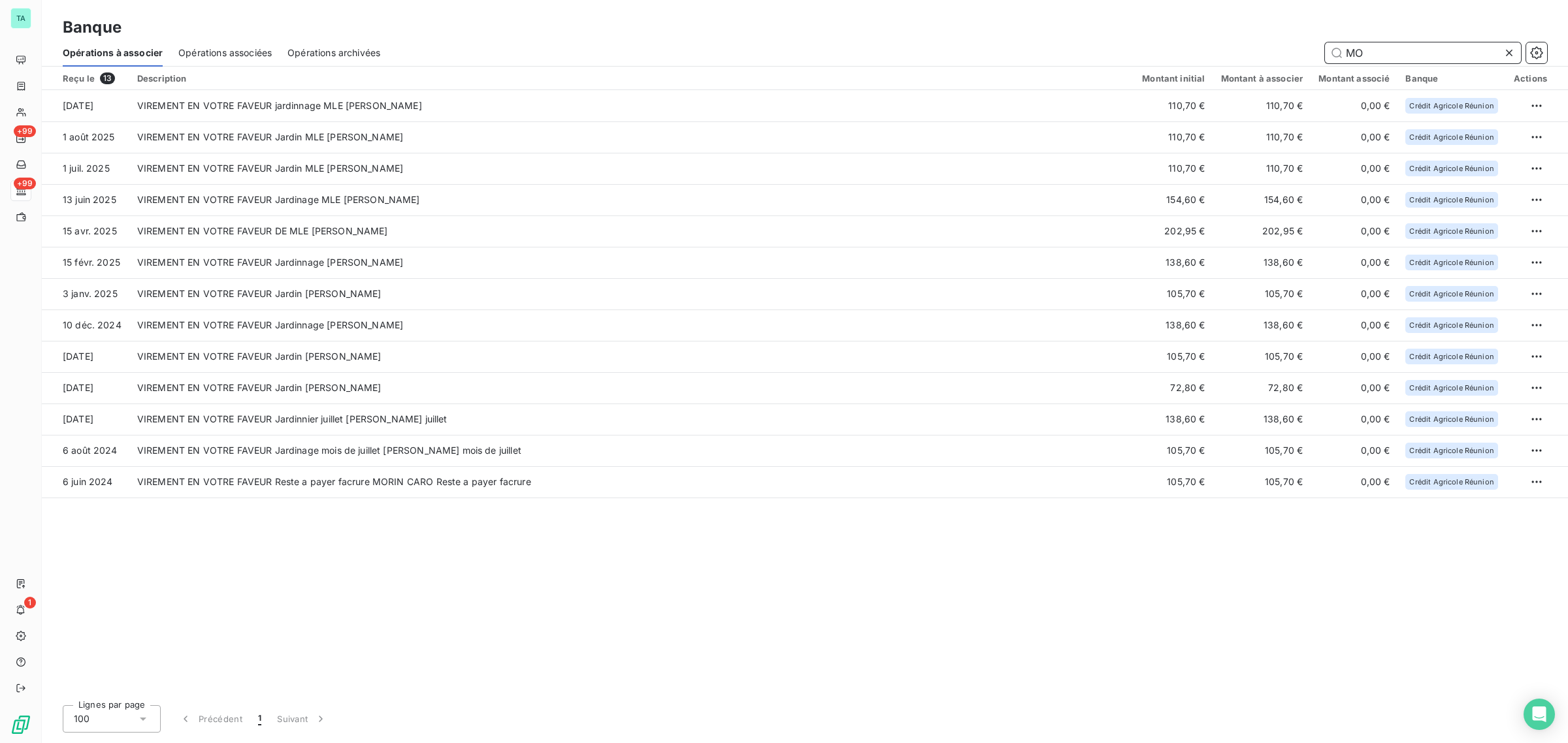
type input "M"
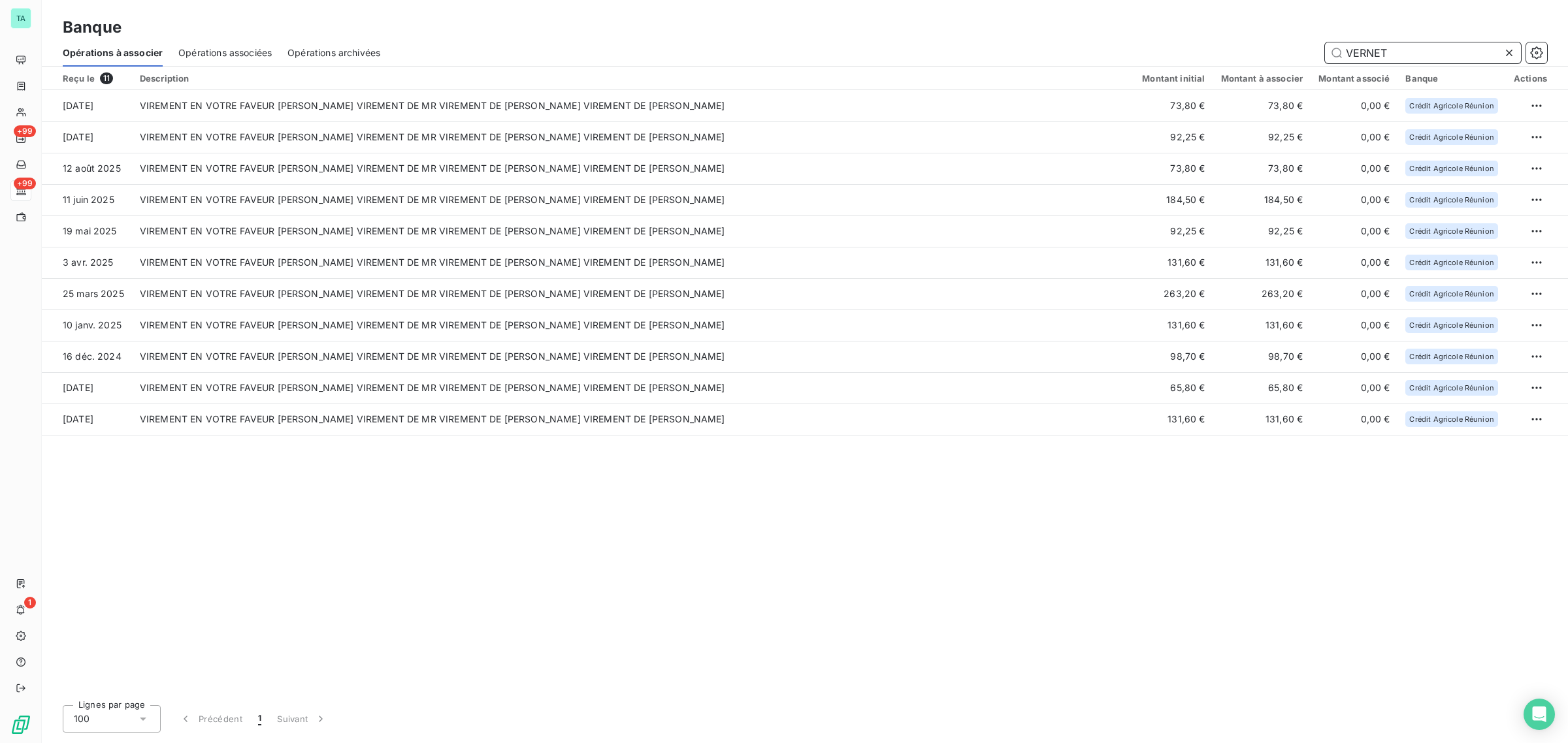
type input "VERNET"
click at [1504, 49] on icon at bounding box center [1509, 53] width 13 height 13
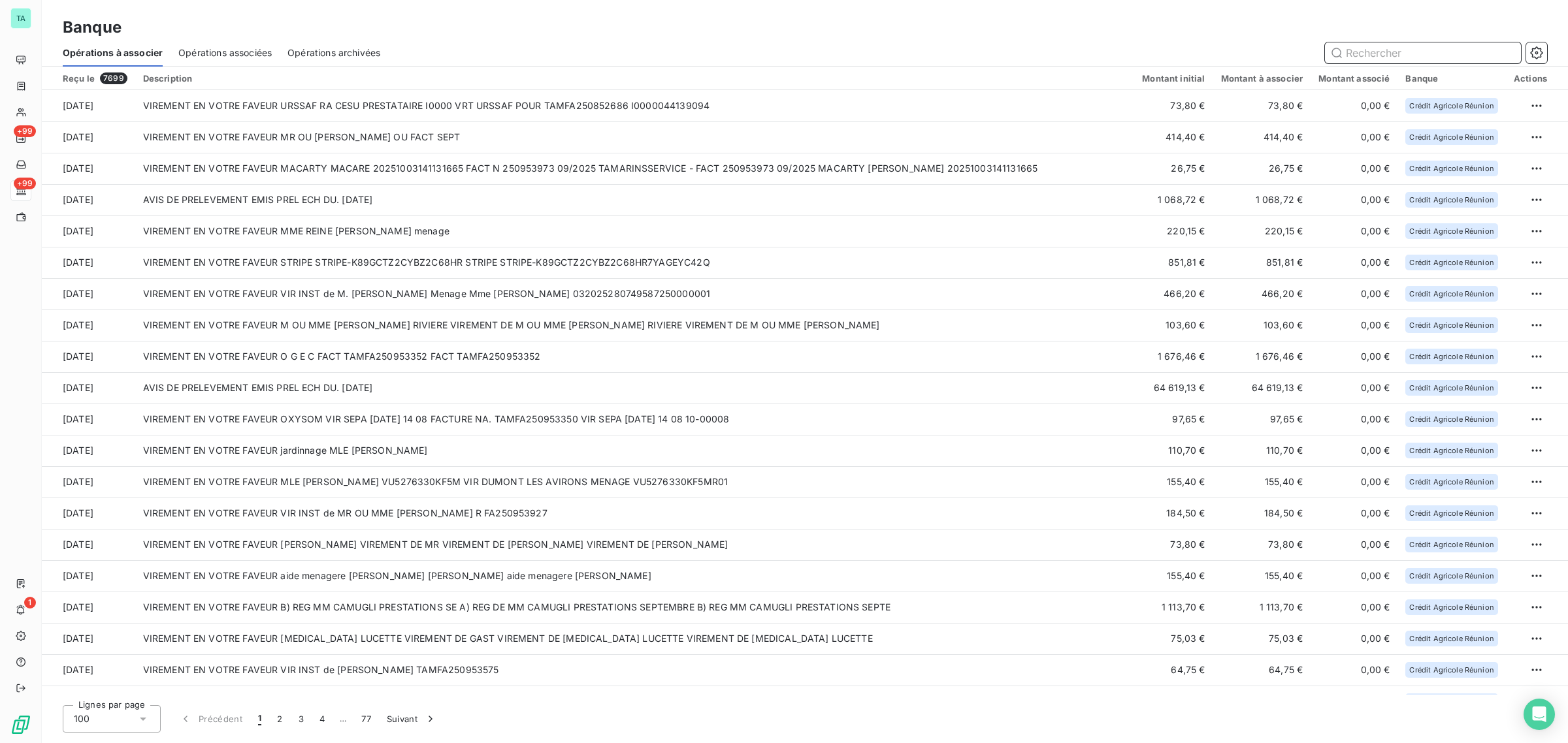
click at [1403, 44] on input "text" at bounding box center [1422, 53] width 196 height 21
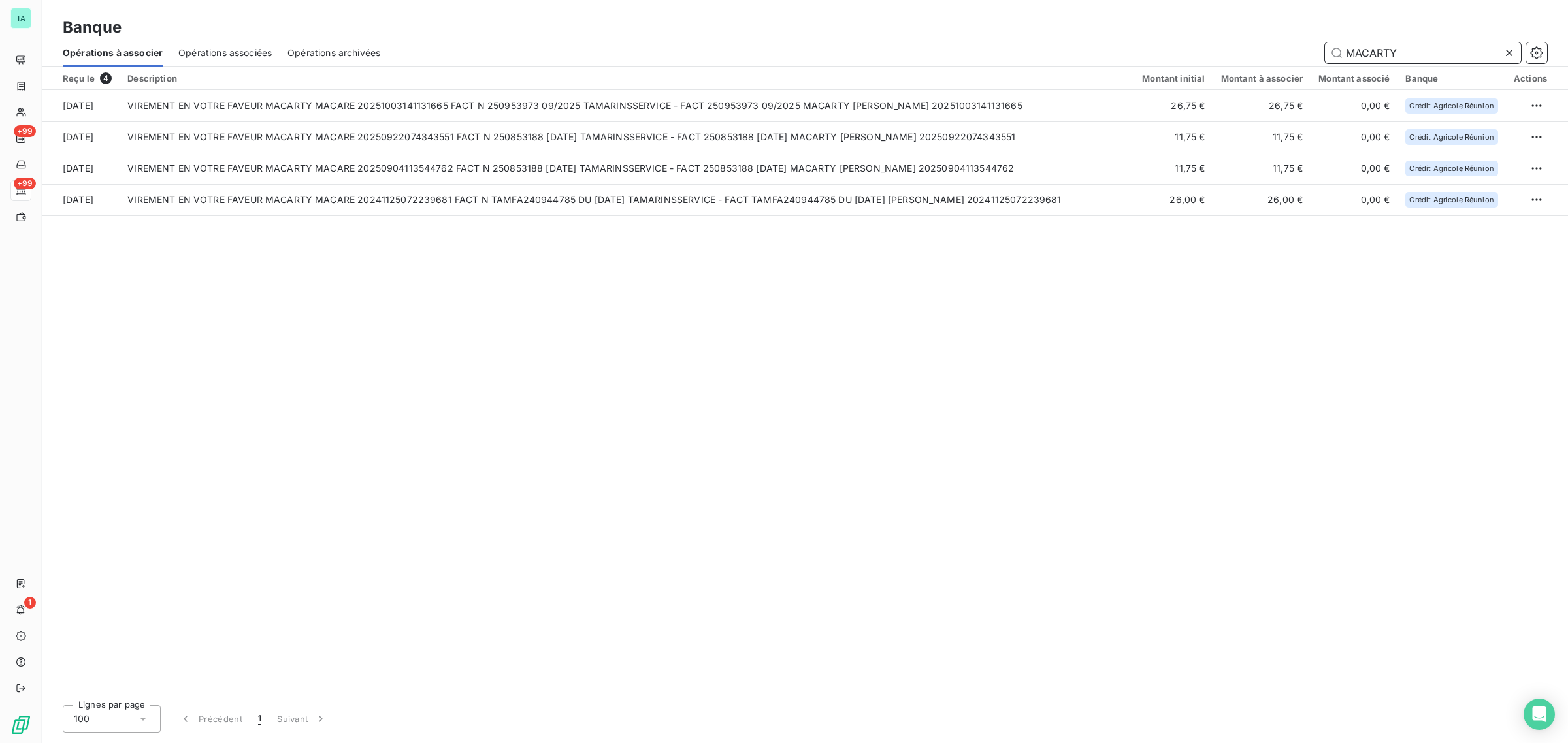
type input "MACARTY"
